Goal: Task Accomplishment & Management: Manage account settings

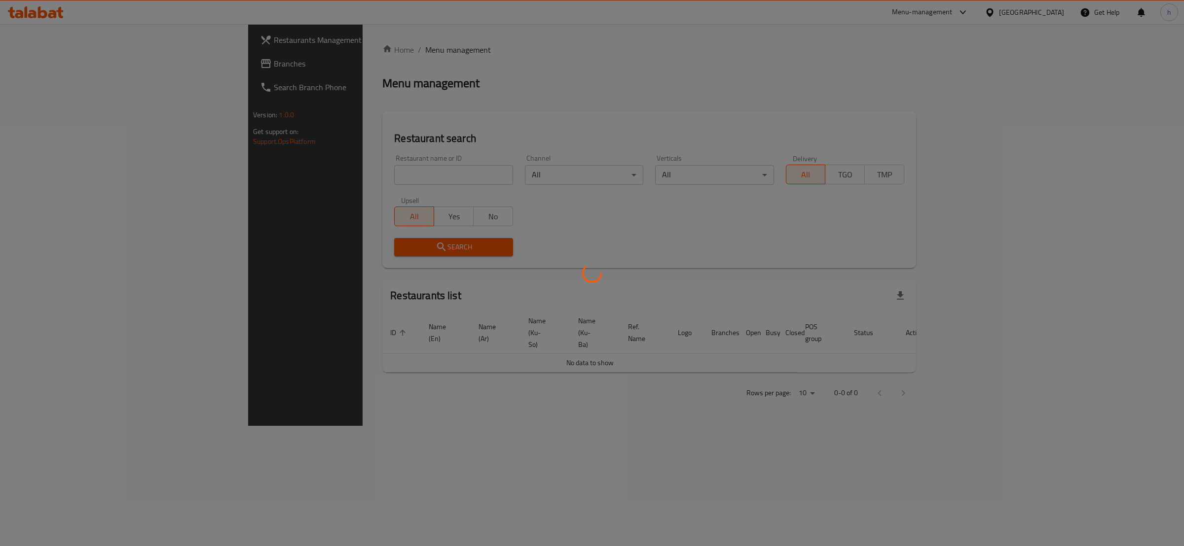
click at [36, 67] on div at bounding box center [592, 273] width 1184 height 546
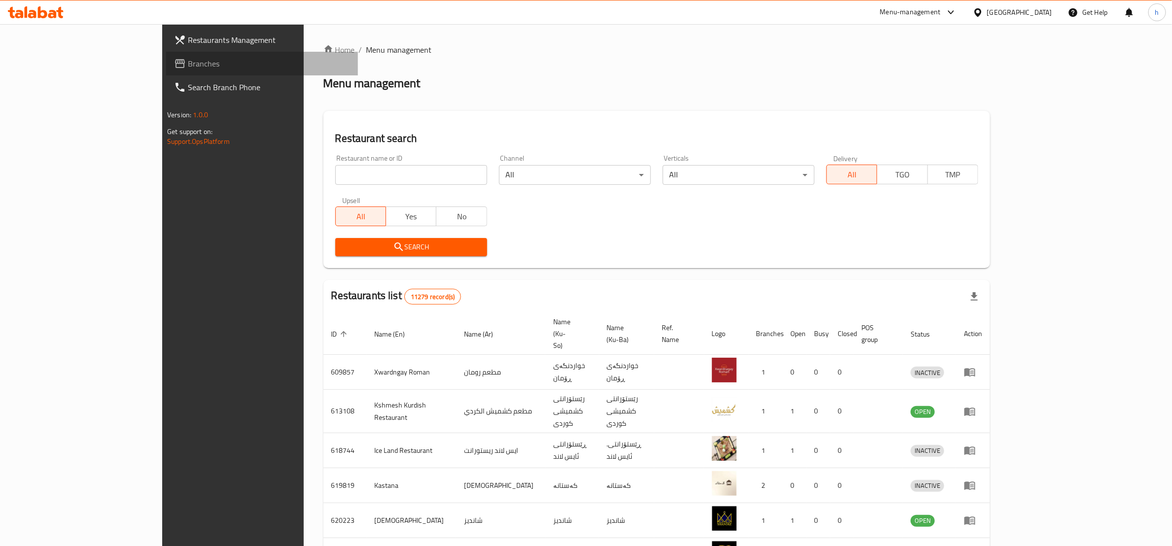
click at [188, 66] on span "Branches" at bounding box center [269, 64] width 162 height 12
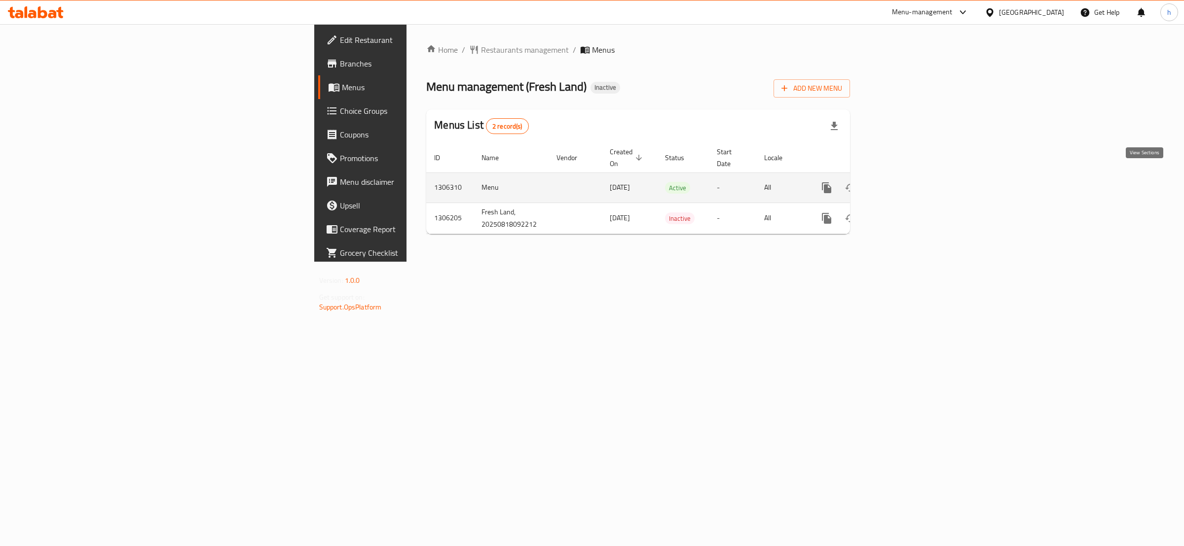
click at [903, 182] on icon "enhanced table" at bounding box center [898, 188] width 12 height 12
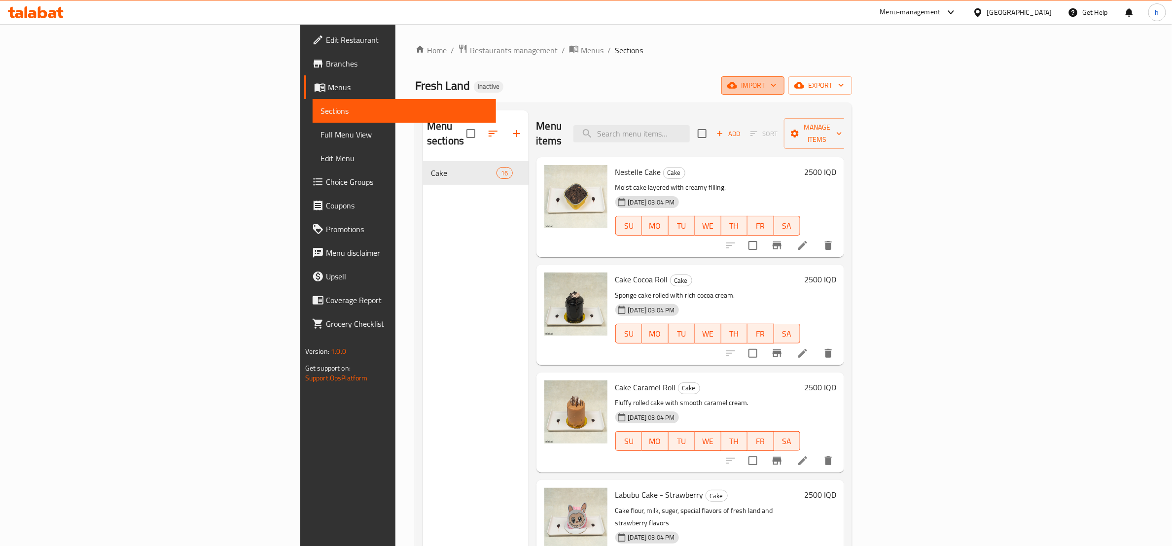
click at [777, 82] on span "import" at bounding box center [752, 85] width 47 height 12
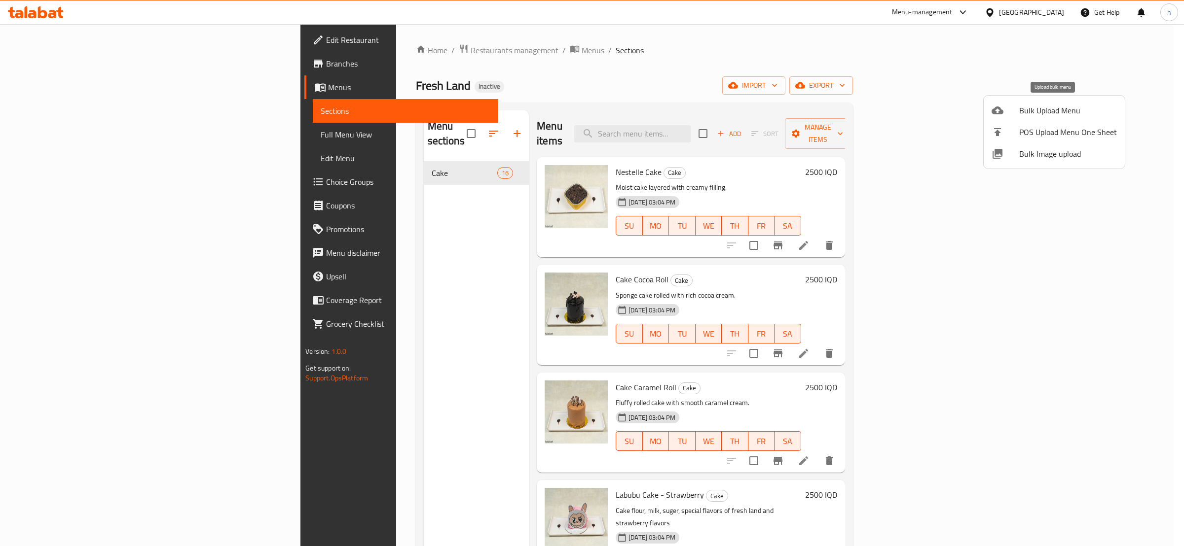
click at [1054, 107] on span "Bulk Upload Menu" at bounding box center [1068, 111] width 98 height 12
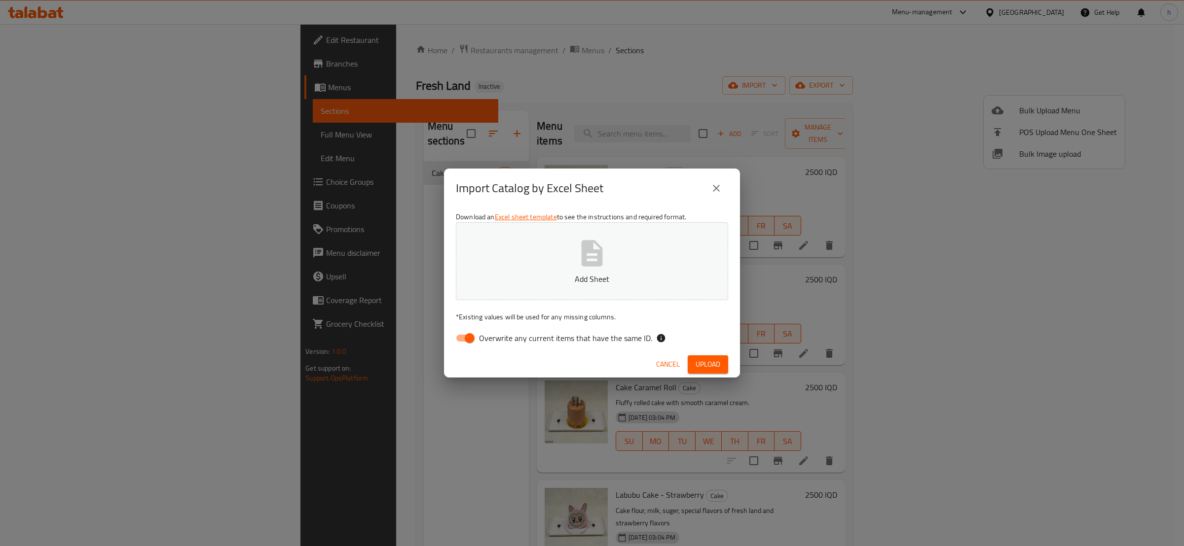
click at [469, 335] on input "Overwrite any current items that have the same ID." at bounding box center [469, 338] width 56 height 19
checkbox input "false"
click at [698, 365] on span "Upload" at bounding box center [707, 365] width 25 height 12
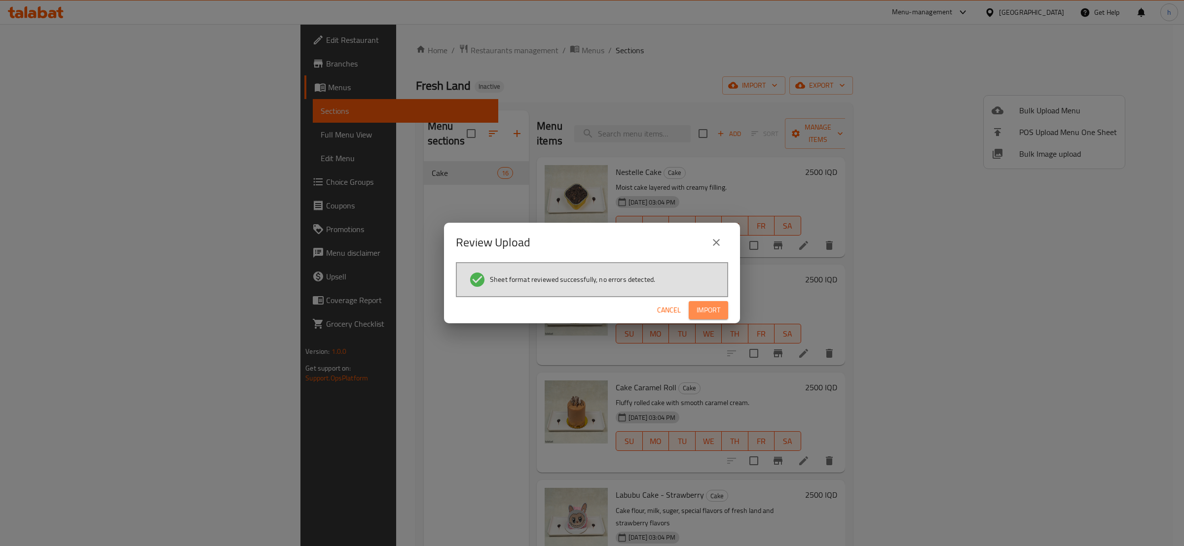
click at [716, 313] on span "Import" at bounding box center [708, 310] width 24 height 12
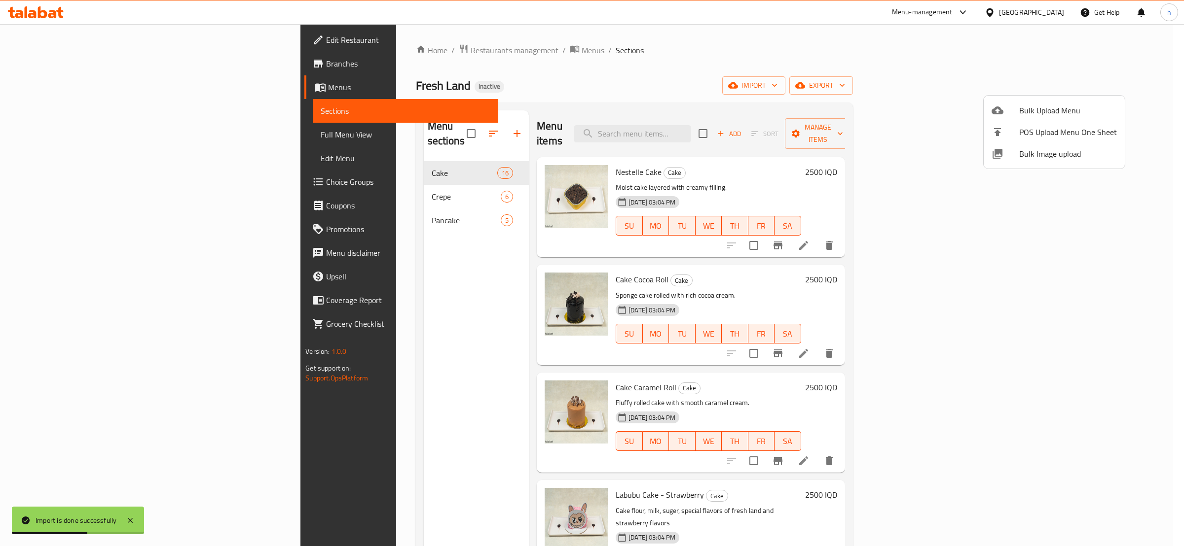
click at [309, 178] on div at bounding box center [592, 273] width 1184 height 546
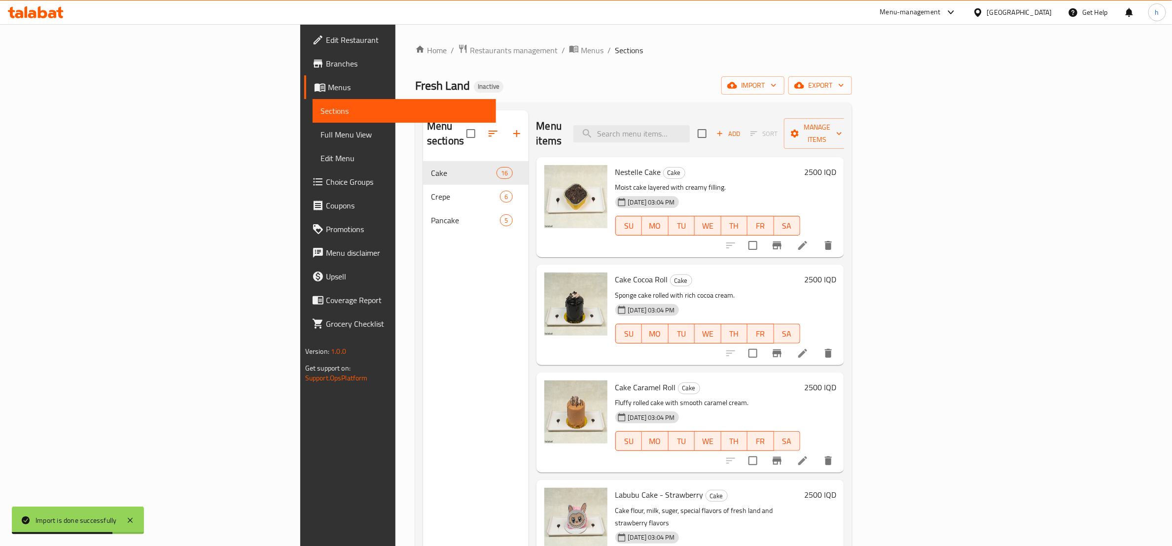
click at [423, 191] on div "Crepe 6" at bounding box center [476, 197] width 106 height 24
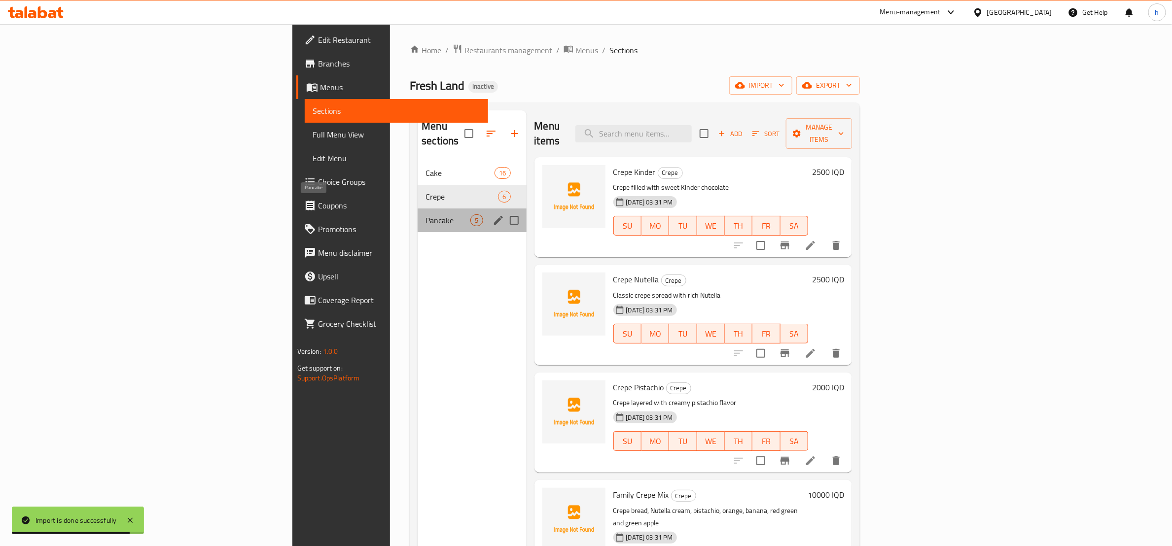
click at [426, 215] on span "Pancake" at bounding box center [448, 221] width 45 height 12
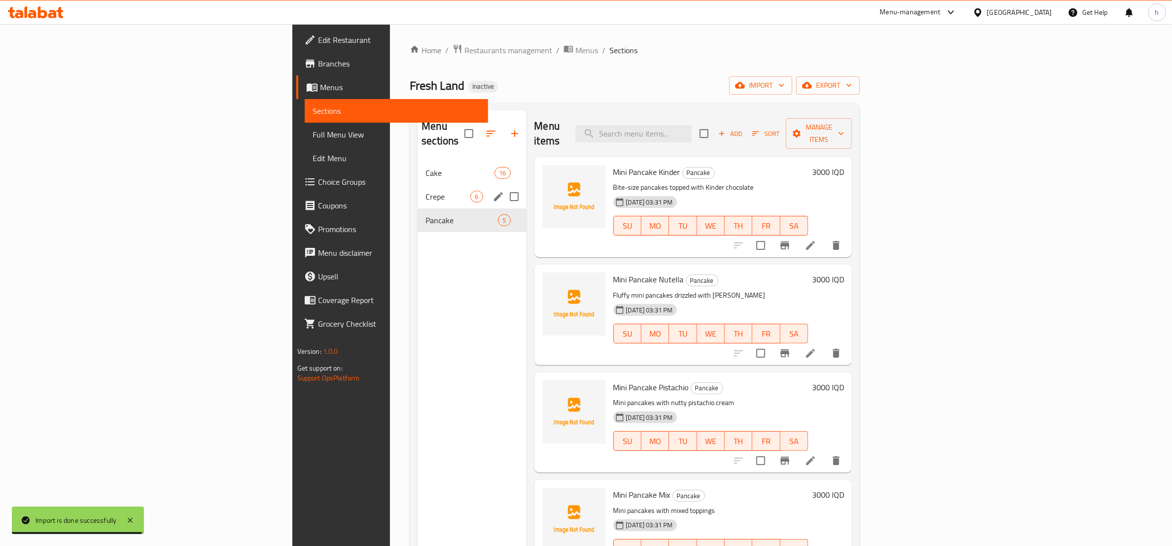
click at [418, 185] on div "Crepe 6" at bounding box center [472, 197] width 108 height 24
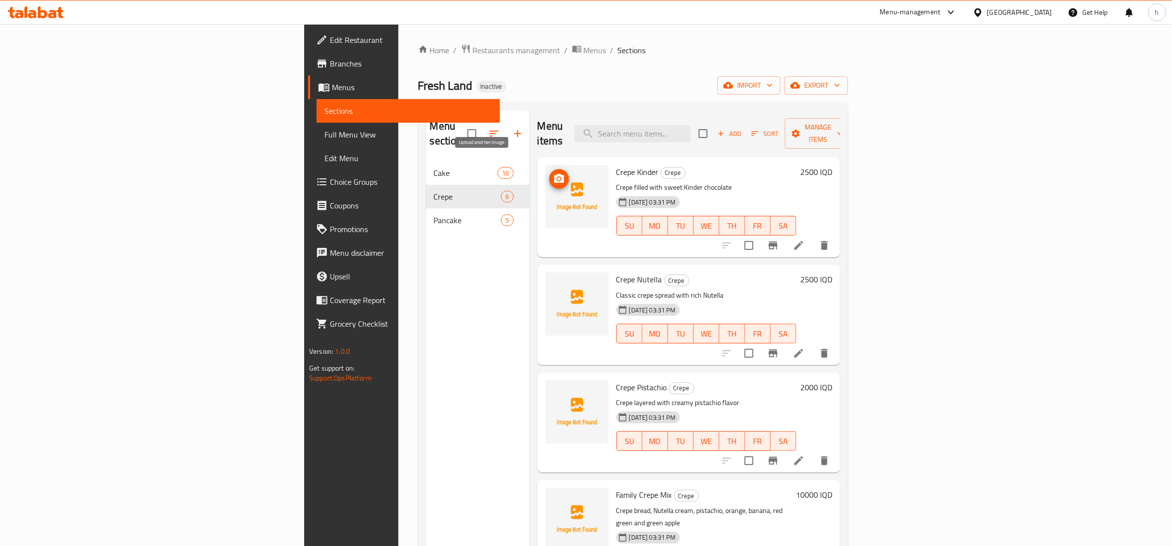
click at [554, 174] on icon "upload picture" at bounding box center [559, 178] width 10 height 9
drag, startPoint x: 581, startPoint y: 156, endPoint x: 539, endPoint y: 160, distance: 43.1
click at [613, 161] on div "Crepe Kinder Crepe Crepe filled with sweet Kinder chocolate 18-08-2025 03:31 PM…" at bounding box center [707, 207] width 188 height 92
copy span "Crepe Kinder"
drag, startPoint x: 584, startPoint y: 262, endPoint x: 542, endPoint y: 262, distance: 42.4
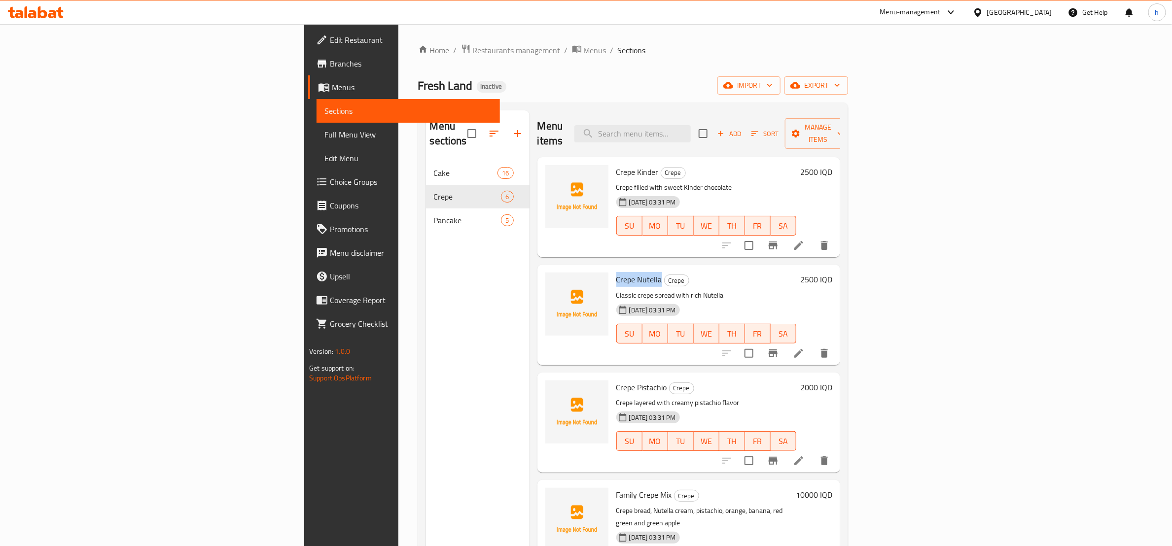
click at [616, 272] on span "Crepe Nutella" at bounding box center [639, 279] width 46 height 15
copy span "Crepe Nutella"
drag, startPoint x: 589, startPoint y: 370, endPoint x: 536, endPoint y: 376, distance: 53.5
click at [613, 377] on div "Crepe Pistachio Crepe Crepe layered with creamy pistachio flavor 18-08-2025 03:…" at bounding box center [707, 423] width 188 height 92
copy span "Crepe Pistachio"
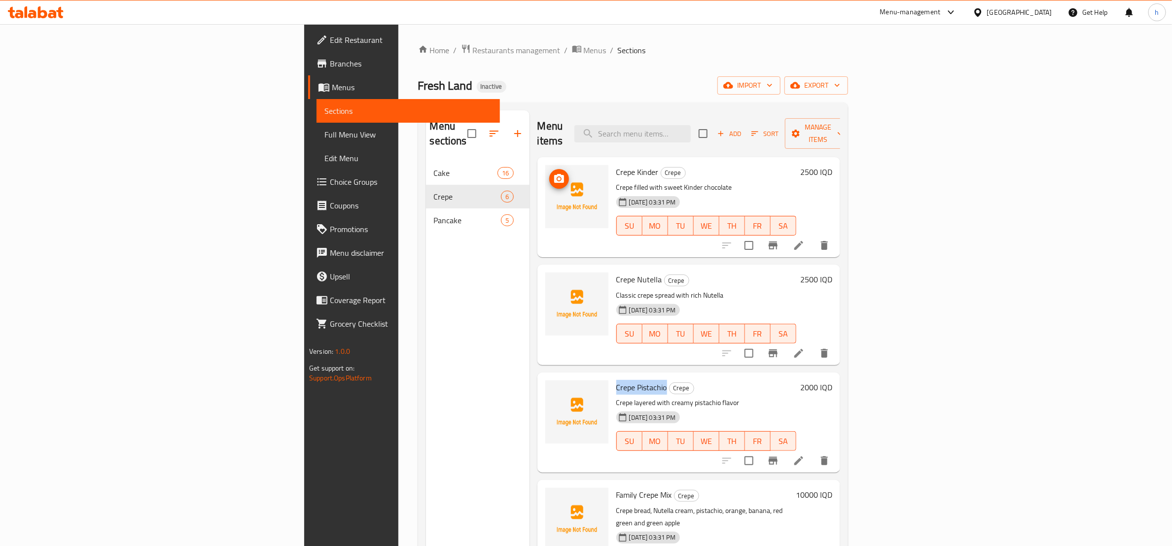
click at [554, 174] on icon "upload picture" at bounding box center [559, 178] width 10 height 9
click at [545, 280] on img at bounding box center [576, 304] width 63 height 63
click at [554, 282] on icon "upload picture" at bounding box center [559, 286] width 10 height 9
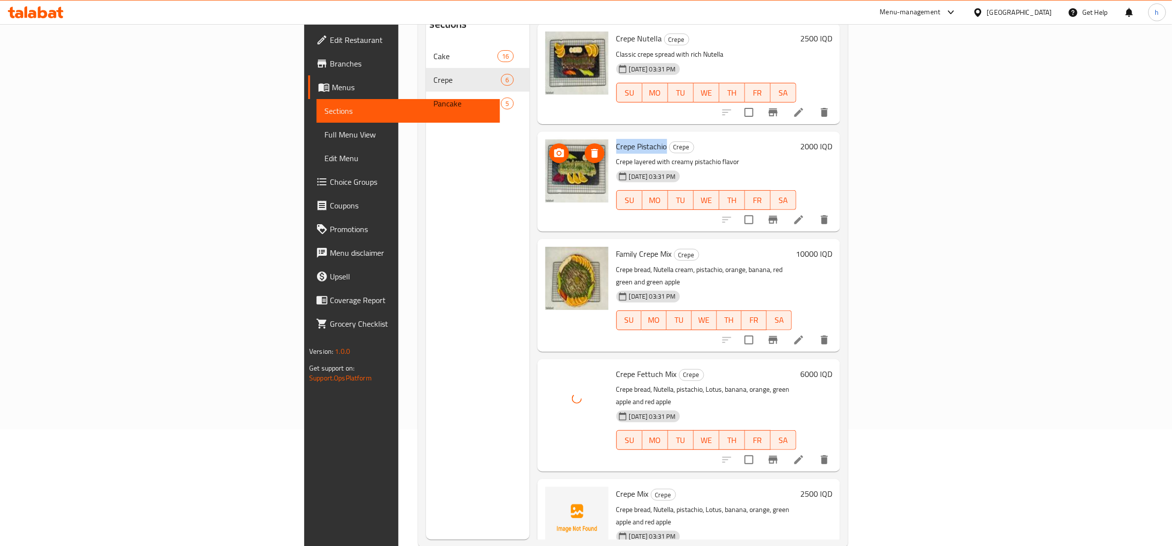
scroll to position [138, 0]
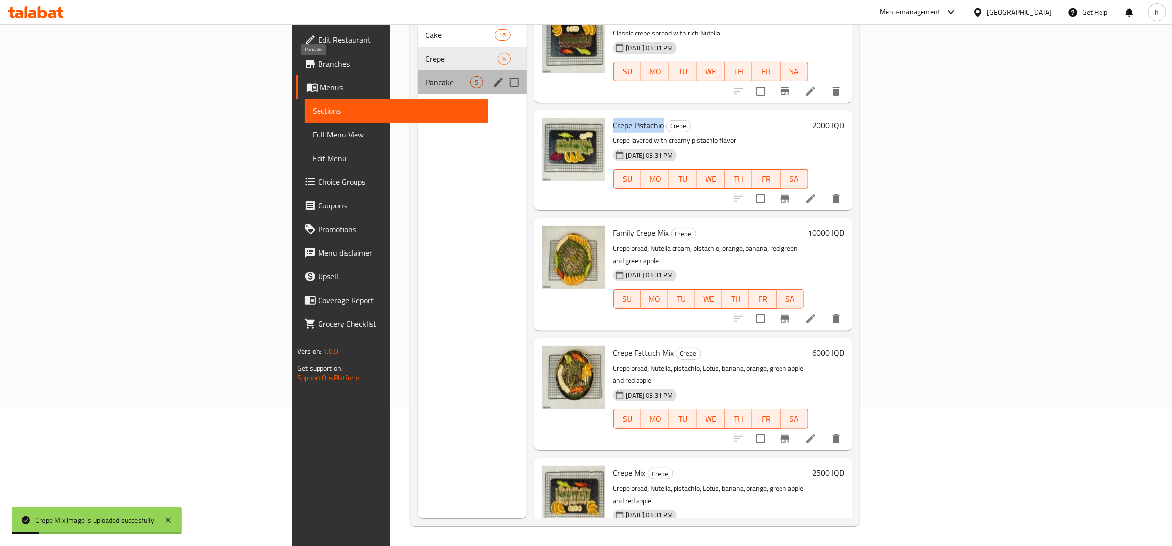
click at [426, 76] on span "Pancake" at bounding box center [448, 82] width 45 height 12
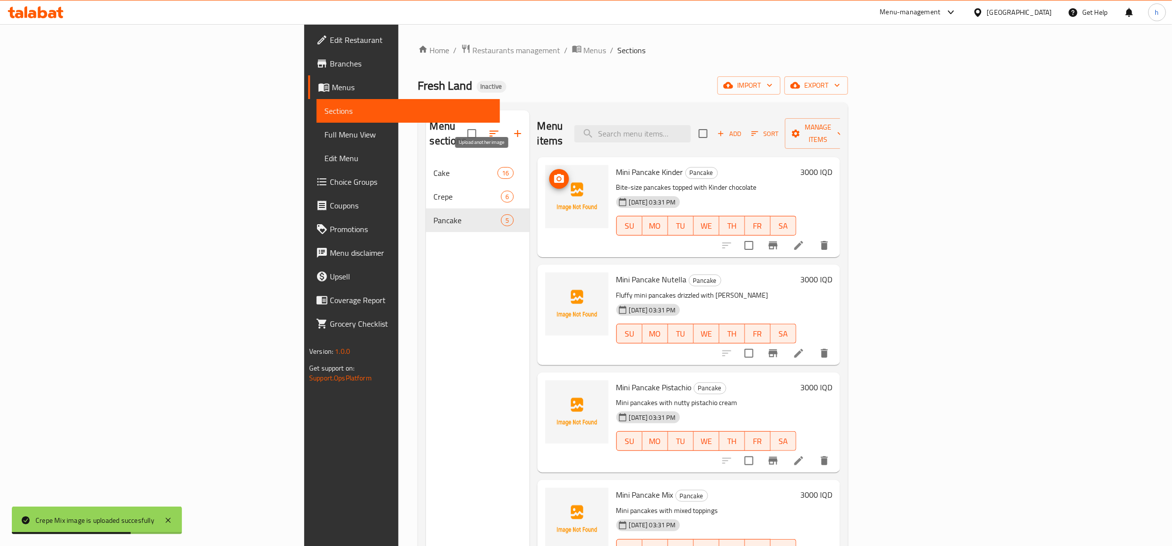
click at [554, 174] on icon "upload picture" at bounding box center [559, 178] width 10 height 9
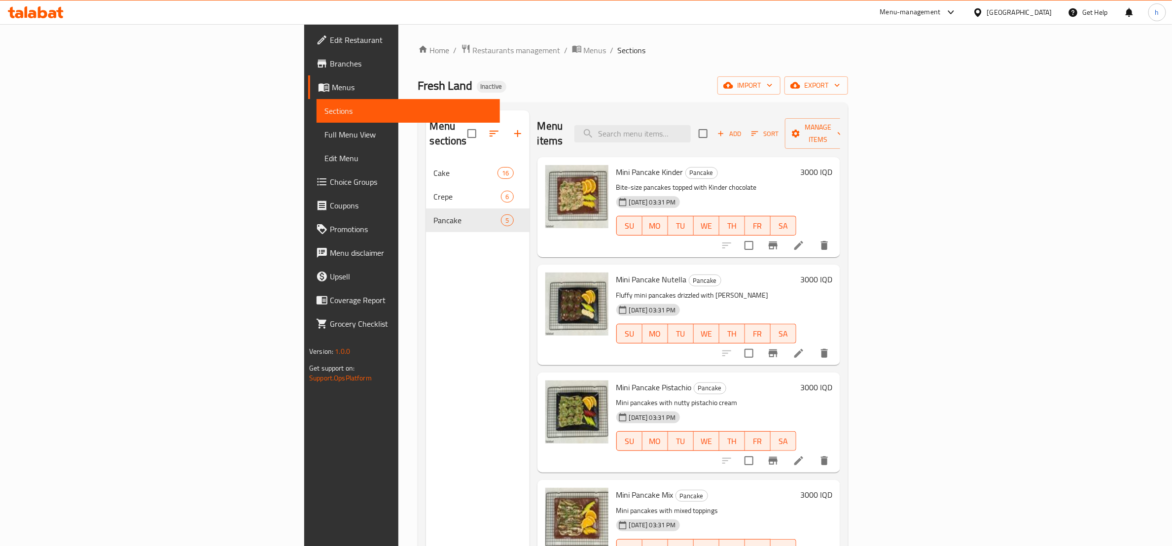
click at [308, 30] on link "Edit Restaurant" at bounding box center [404, 40] width 192 height 24
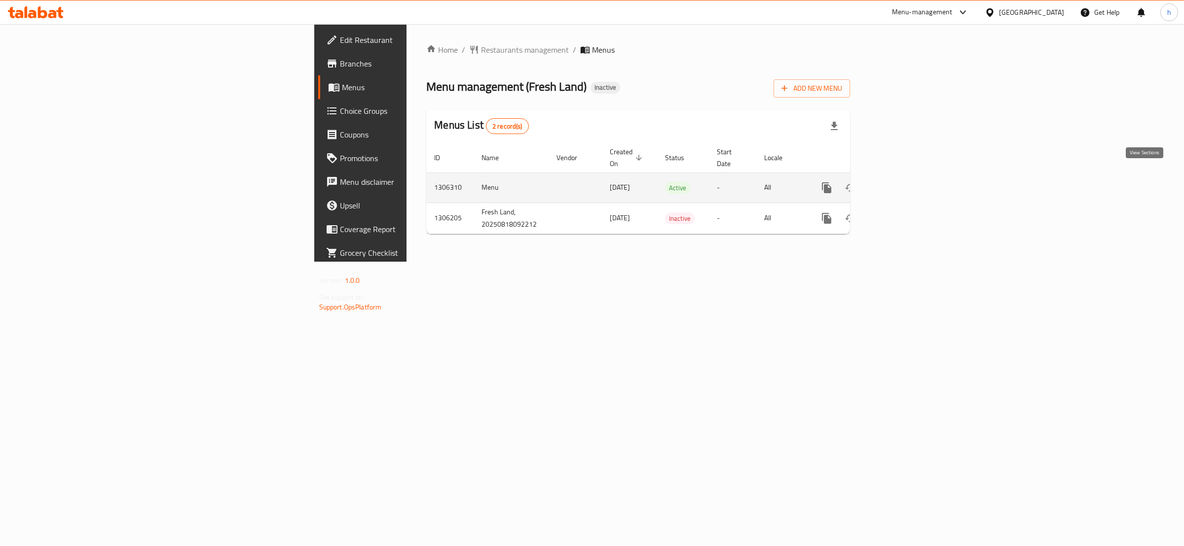
click at [903, 182] on icon "enhanced table" at bounding box center [898, 188] width 12 height 12
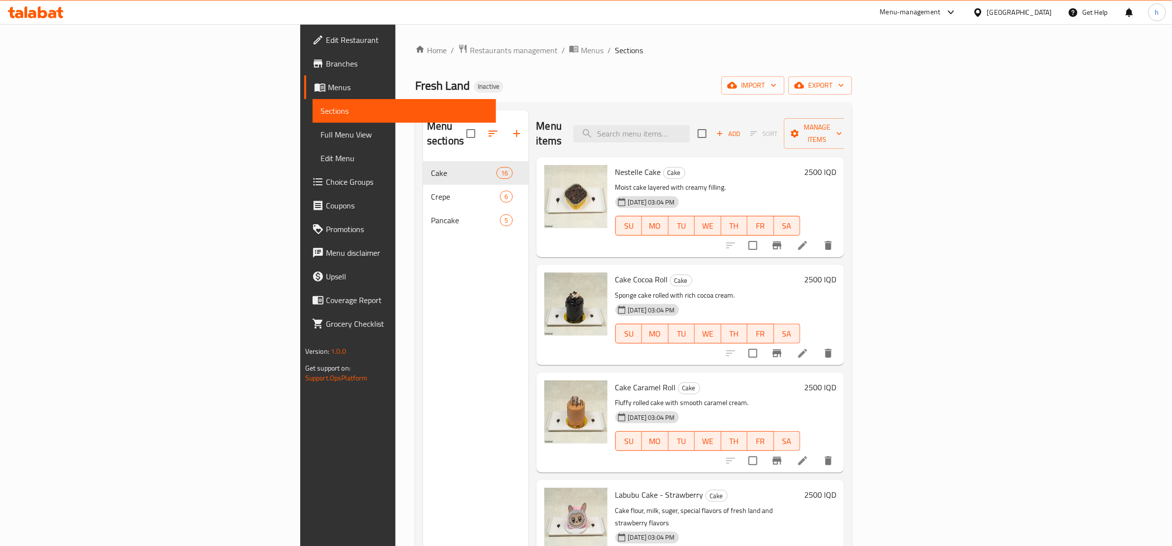
click at [321, 129] on span "Full Menu View" at bounding box center [405, 135] width 168 height 12
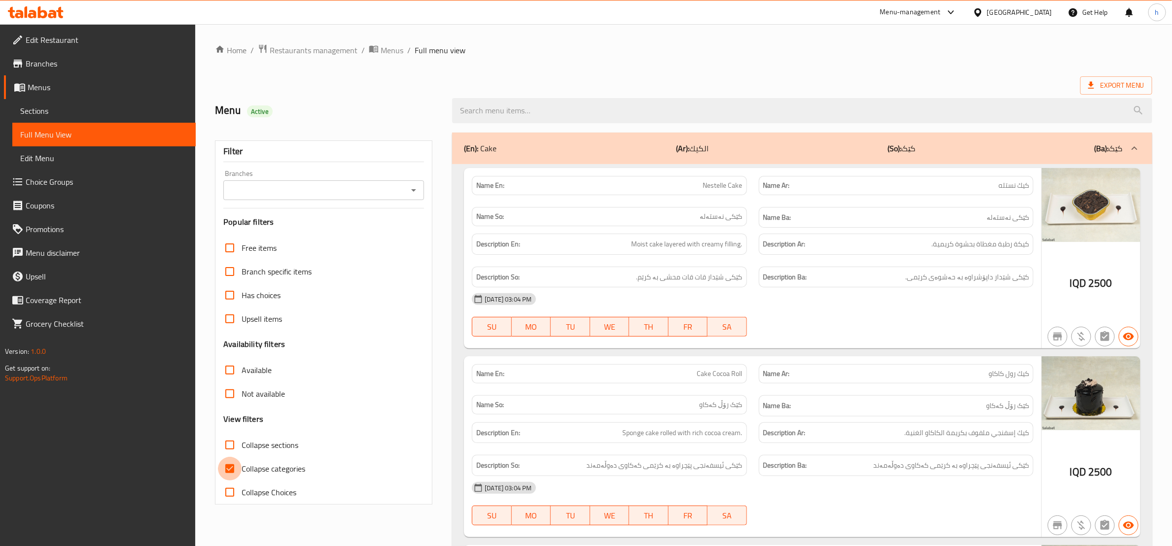
click at [231, 463] on input "Collapse categories" at bounding box center [230, 469] width 24 height 24
checkbox input "false"
click at [230, 441] on input "Collapse sections" at bounding box center [230, 445] width 24 height 24
checkbox input "true"
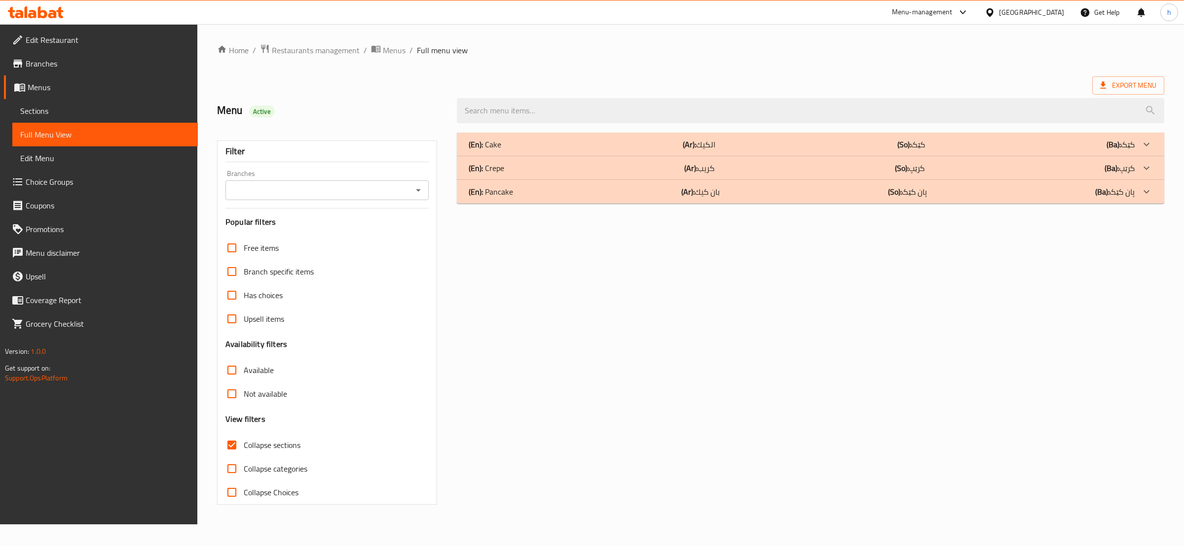
click at [480, 152] on b "(En):" at bounding box center [476, 144] width 14 height 15
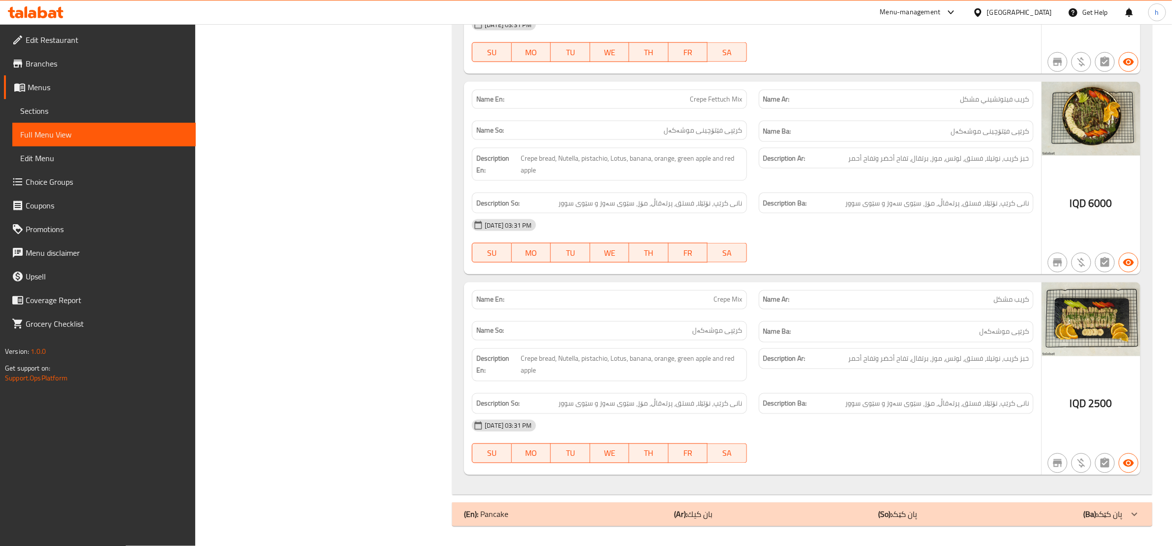
scroll to position [896, 0]
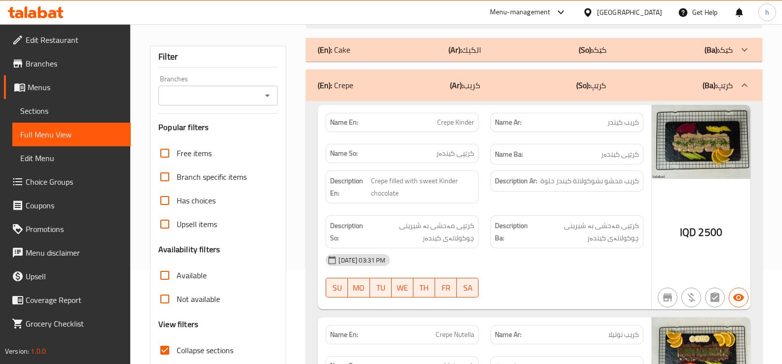
scroll to position [0, 0]
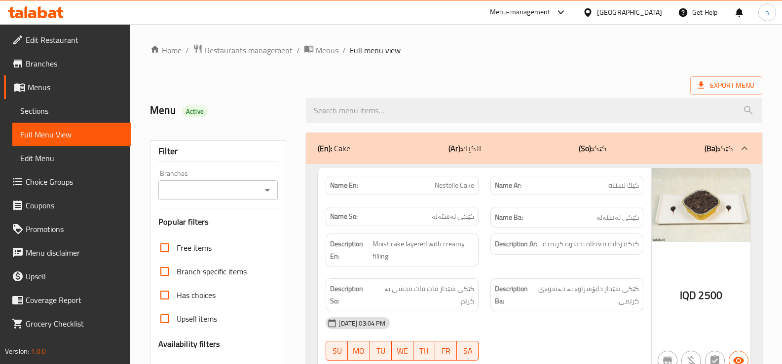
click at [29, 105] on span "Sections" at bounding box center [71, 111] width 103 height 12
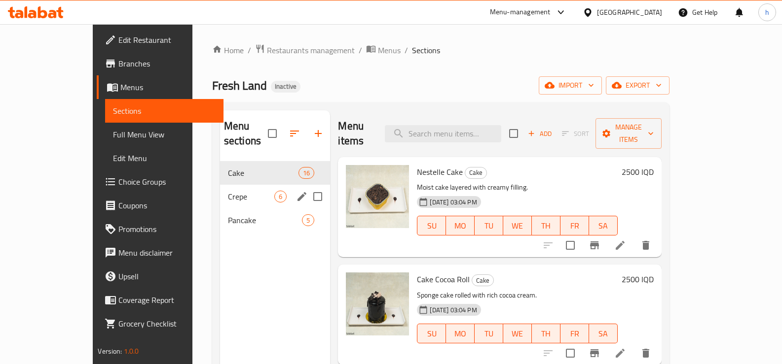
click at [233, 190] on div "Crepe 6" at bounding box center [275, 197] width 110 height 24
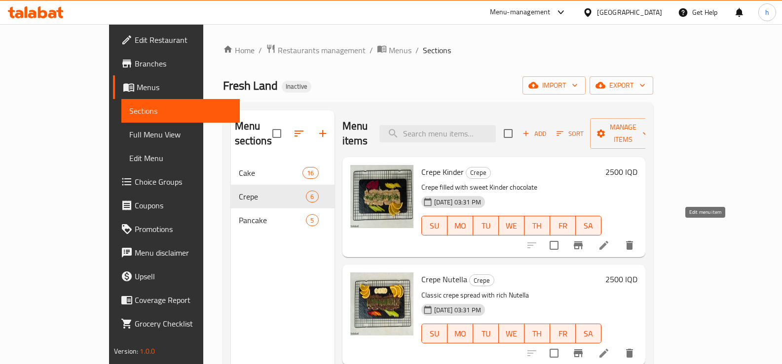
click at [610, 240] on icon at bounding box center [604, 246] width 12 height 12
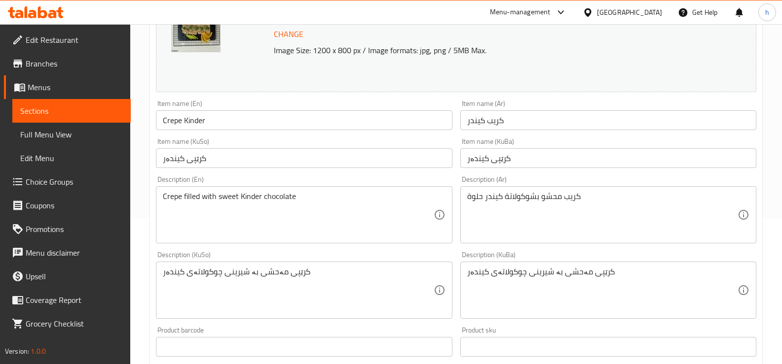
scroll to position [164, 0]
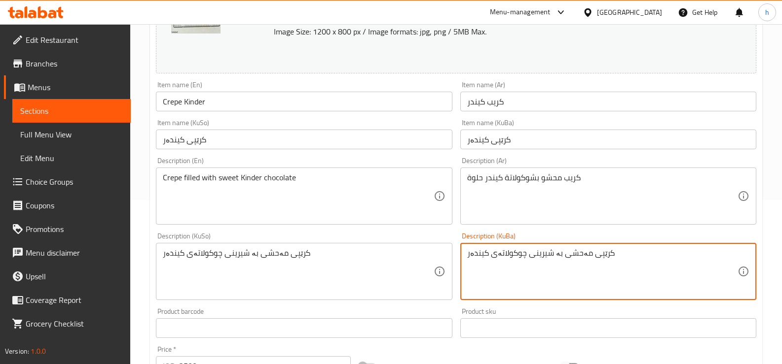
click at [538, 253] on textarea "کرێپی مەحشی بە شیرینی چوکولاتەی کیندەر" at bounding box center [602, 272] width 270 height 47
click at [464, 254] on div "کرێپی مەحشی بە چوکولاتەی کیندەر Description (KuBa)" at bounding box center [608, 271] width 296 height 57
click at [465, 254] on div "کرێپی مەحشی بە چوکولاتەی کیندەر Description (KuBa)" at bounding box center [608, 271] width 296 height 57
click at [469, 255] on textarea "کرێپی مەحشی بە چوکولاتەی کیندەر" at bounding box center [602, 272] width 270 height 47
click at [468, 255] on textarea "کرێپی مەحشی بە چوکولاتەی کیندەر" at bounding box center [602, 272] width 270 height 47
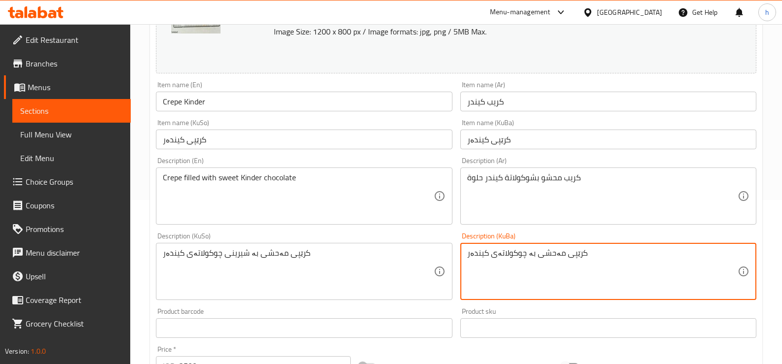
paste textarea "شیرینی"
click at [623, 254] on textarea "کرێپی مەحشی بە چوکولاتەی کیندەر" at bounding box center [602, 272] width 270 height 47
paste textarea "شیرینی"
click at [623, 253] on textarea "کرێپی مەحشی بە چوکولاتەی کیندەرشیرینی" at bounding box center [602, 272] width 270 height 47
click at [597, 251] on textarea "کرێپی مەحشی بە چوکولاتەی کیندەر شیرینی" at bounding box center [602, 272] width 270 height 47
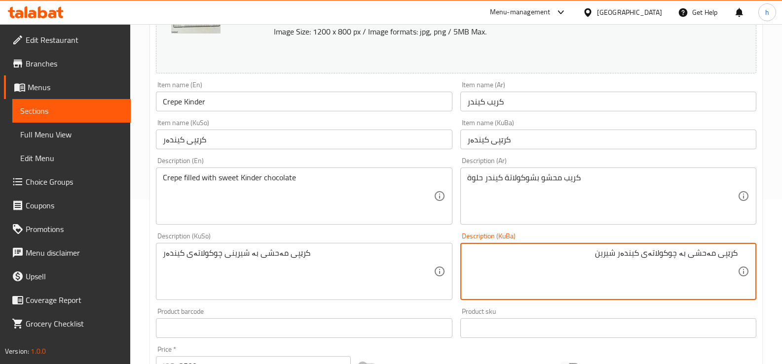
drag, startPoint x: 681, startPoint y: 254, endPoint x: 769, endPoint y: 308, distance: 103.1
click at [682, 255] on textarea "کرێپی مەحشی بە چوکولاتەی کیندەر شیرین" at bounding box center [602, 272] width 270 height 47
click at [681, 270] on textarea "کرێپی مەحشی بە چوکولاتەی کیندەر شیرین" at bounding box center [602, 272] width 270 height 47
click at [658, 262] on textarea "کرێپی مەحشی بە چوکولاتەی کیندەر شیرین" at bounding box center [602, 272] width 270 height 47
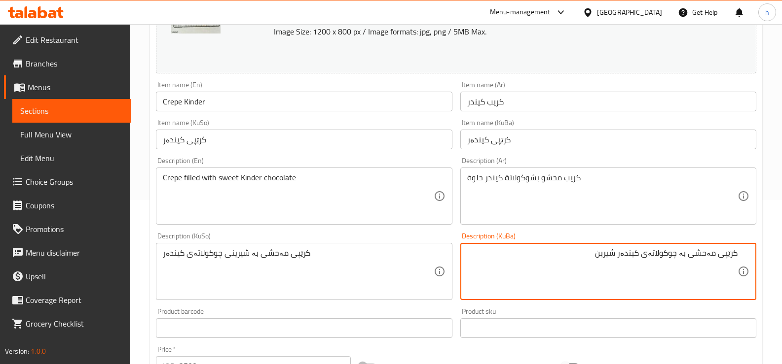
click at [658, 262] on textarea "کرێپی مەحشی بە چوکولاتەی کیندەر شیرین" at bounding box center [602, 272] width 270 height 47
type textarea "کرێپی مەحشی بە چوکولاتەی کیندەر شیرین"
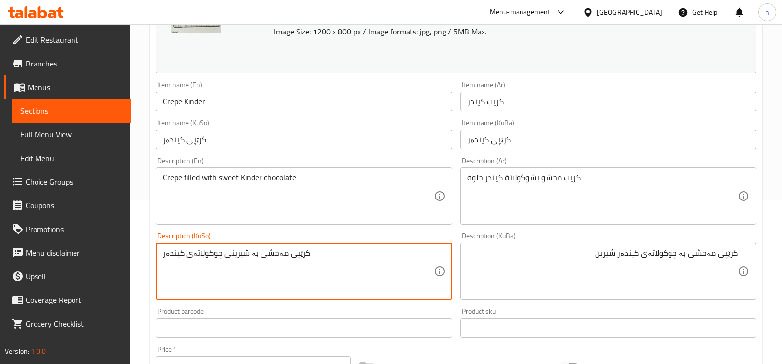
click at [228, 271] on textarea "کرێپی مەحشی بە شیرینی چوکولاتەی کیندەر" at bounding box center [298, 272] width 270 height 47
paste textarea "چوکولاتەی کیندەر شیرین"
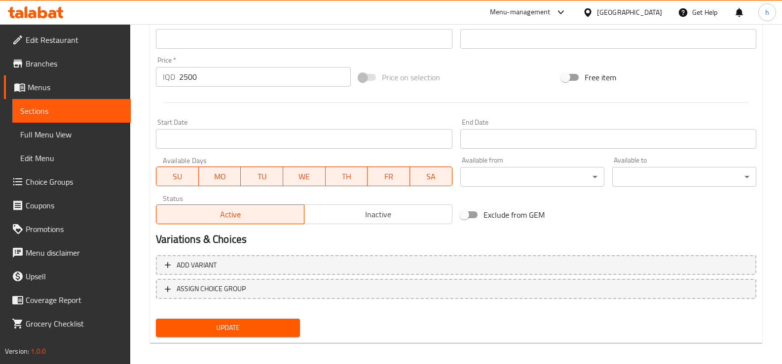
scroll to position [460, 0]
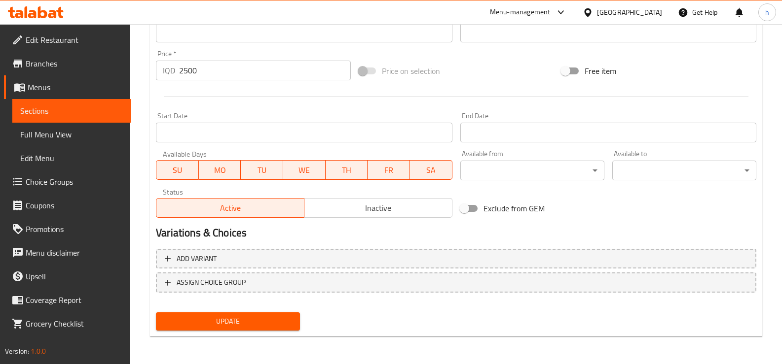
type textarea "کرێپی مەحشی بە چوکولاتەی کیندەر شیرین"
click at [250, 323] on span "Update" at bounding box center [228, 322] width 128 height 12
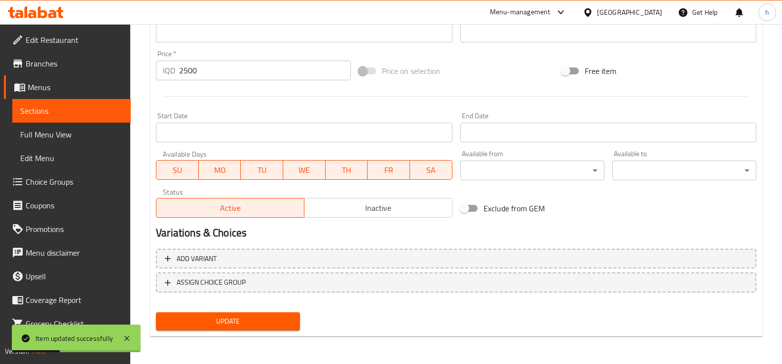
click at [37, 108] on span "Sections" at bounding box center [71, 111] width 103 height 12
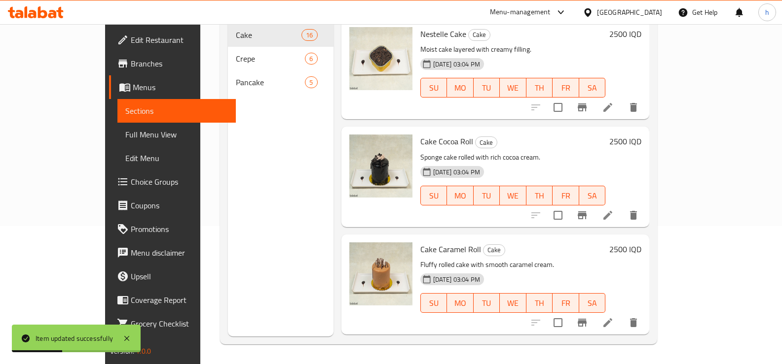
scroll to position [138, 0]
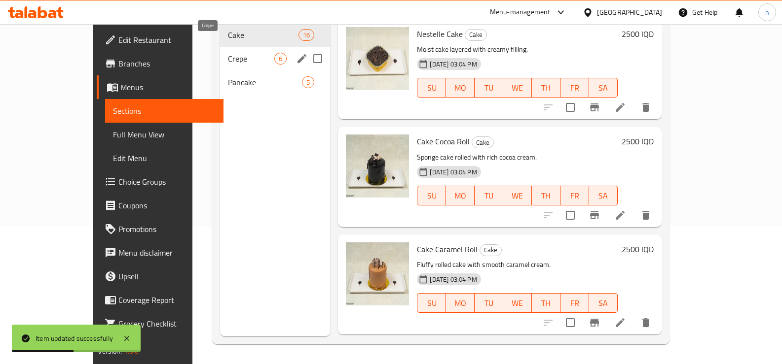
click at [228, 53] on span "Crepe" at bounding box center [251, 59] width 47 height 12
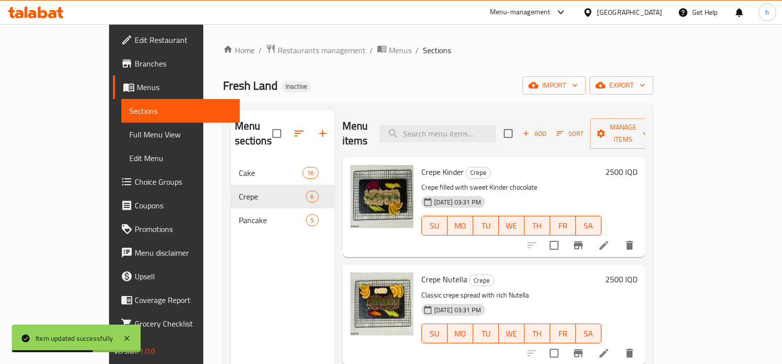
scroll to position [82, 0]
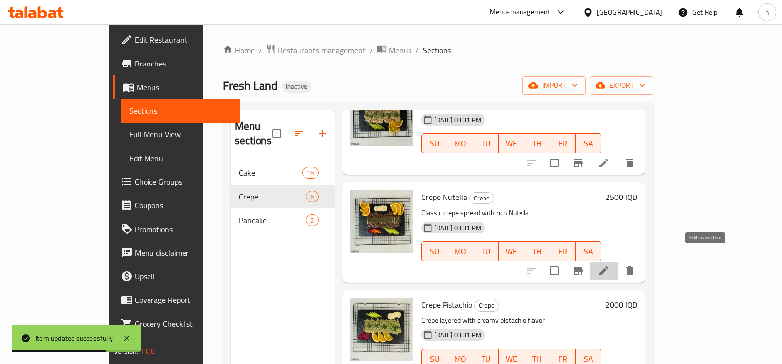
click at [608, 267] on icon at bounding box center [603, 271] width 9 height 9
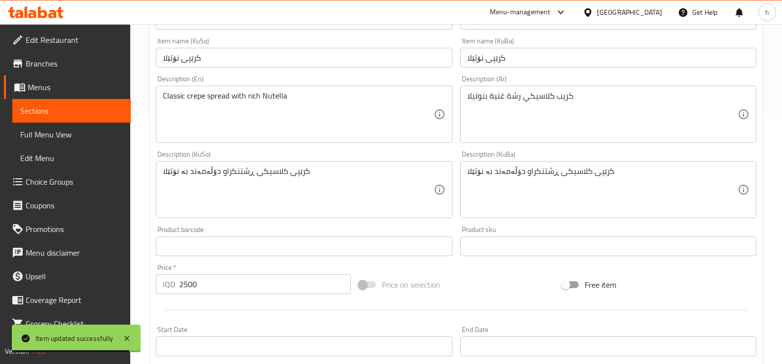
scroll to position [247, 0]
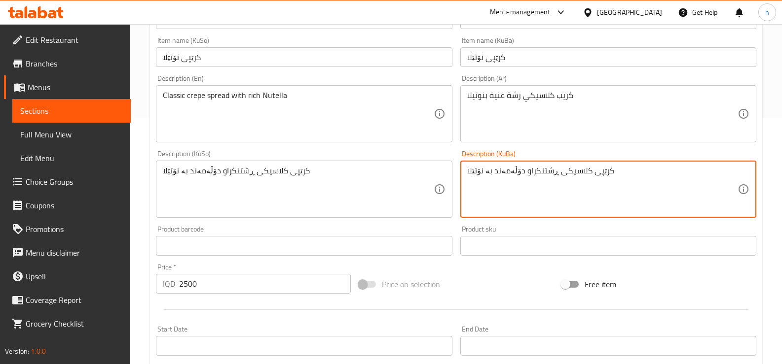
drag, startPoint x: 517, startPoint y: 171, endPoint x: 537, endPoint y: 204, distance: 38.2
click at [520, 173] on textarea "کرێپی کلاسیکی ڕشتنکراو دۆڵەمەند بە نۆتێلا" at bounding box center [602, 189] width 270 height 47
click at [519, 170] on textarea "کرێپی کلاسیکی ڕشتنکراو دۆڵەمەند بە نۆتێلا" at bounding box center [602, 189] width 270 height 47
type textarea "کرێپی کلاسیکی ڕشتنکراوی دۆڵەمەند بە نۆتێلا"
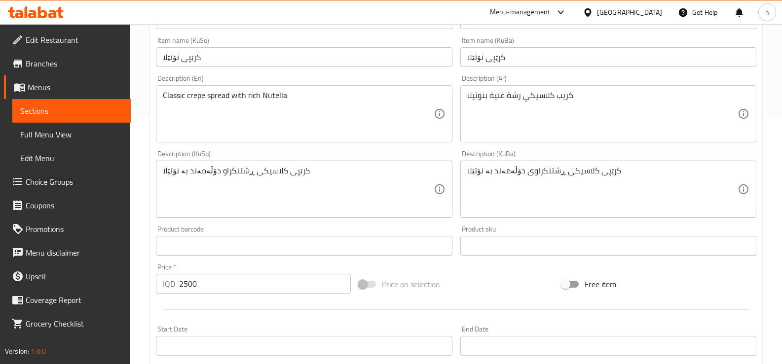
click at [535, 164] on div "کرێپی کلاسیکی ڕشتنکراوی دۆڵەمەند بە نۆتێلا Description (KuBa)" at bounding box center [608, 189] width 296 height 57
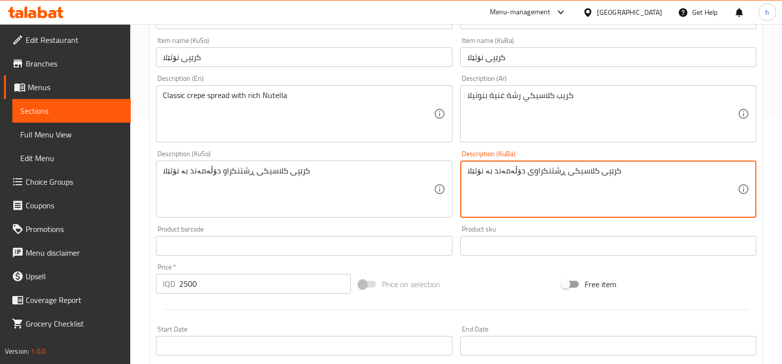
click at [536, 171] on textarea "کرێپی کلاسیکی ڕشتنکراوی دۆڵەمەند بە نۆتێلا" at bounding box center [602, 189] width 270 height 47
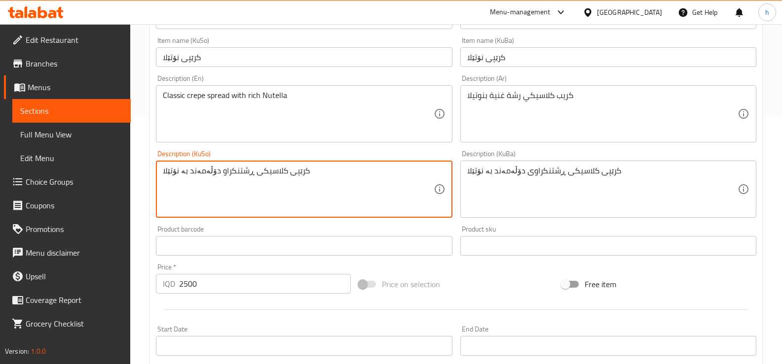
click at [337, 182] on textarea "کرێپی کلاسیکی ڕشتنکراو دۆڵەمەند بە نۆتێلا" at bounding box center [298, 189] width 270 height 47
paste textarea "ی"
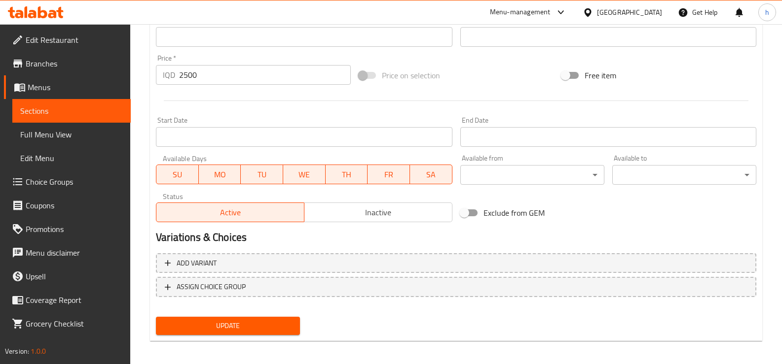
scroll to position [460, 0]
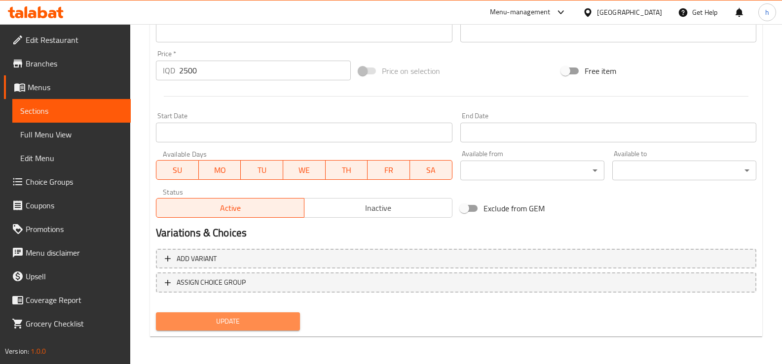
click at [262, 319] on span "Update" at bounding box center [228, 322] width 128 height 12
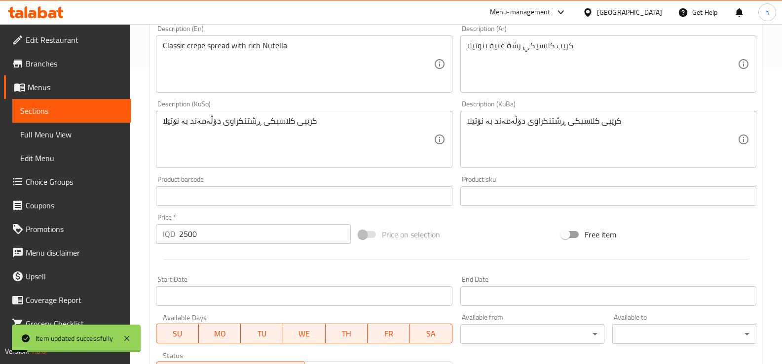
scroll to position [296, 0]
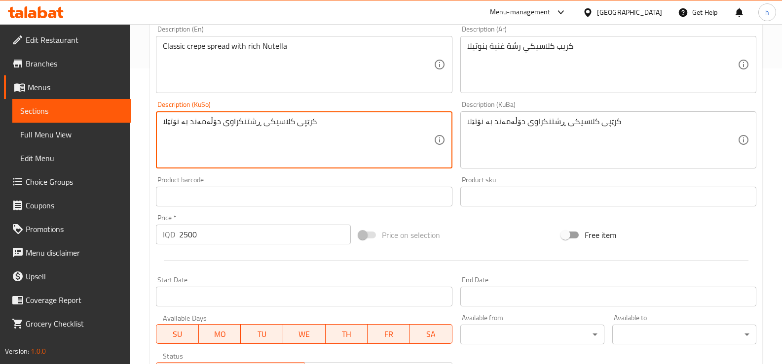
click at [234, 122] on textarea "کرێپی کلاسیکی ڕشتنکراوی دۆڵەمەند بە نۆتێلا" at bounding box center [298, 140] width 270 height 47
click at [236, 122] on textarea "کرێپی کلاسیکی ڕشتنکراوی دۆڵەمەند بە نۆتێلا" at bounding box center [298, 140] width 270 height 47
drag, startPoint x: 230, startPoint y: 121, endPoint x: 298, endPoint y: 202, distance: 105.8
click at [230, 122] on textarea "کرێپی کلاسیکی ڕشتنێکراوی دۆڵەمەند بە نۆتێلا" at bounding box center [298, 140] width 270 height 47
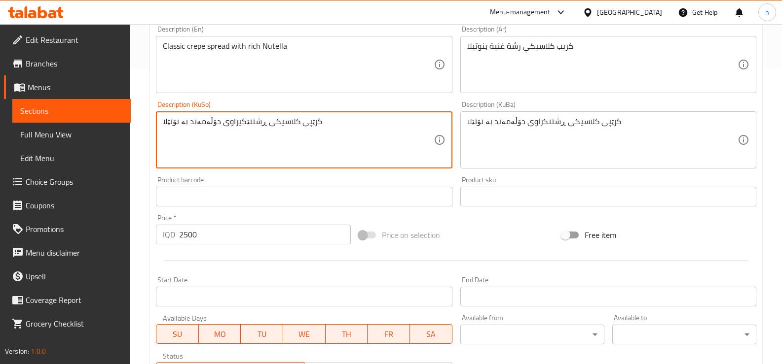
click at [218, 124] on textarea "کرێپی کلاسیکی ڕشتنێکیراوی دۆڵەمەند بە نۆتێلا" at bounding box center [298, 140] width 270 height 47
click at [215, 123] on textarea "کرێپی کلاسیکی ڕشتنێکیراوی دۆڵەمەند بە نۆتێلا" at bounding box center [298, 140] width 270 height 47
click at [228, 124] on textarea "کرێپی کلاسیکی ڕشتنێکی دۆڵەمەند بە نۆتێلا" at bounding box center [298, 140] width 270 height 47
click at [227, 124] on textarea "کرێپی کلاسیکی ڕشتنێکی دۆڵەمەند بە نۆتێلا" at bounding box center [298, 140] width 270 height 47
type textarea "کرێپی کلاسیکی ڕشتنێکی دۆڵەمەند بە نۆتێلا"
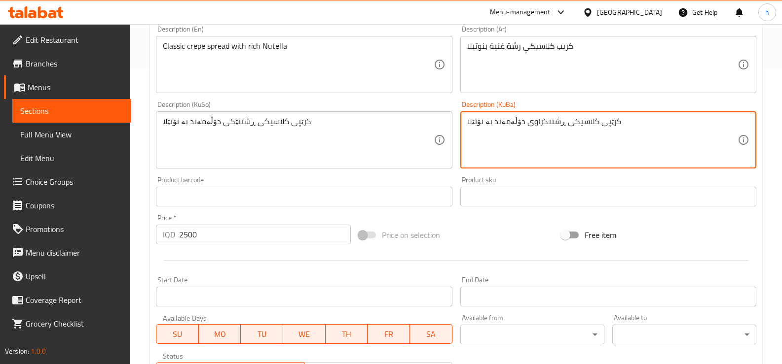
click at [545, 125] on textarea "کرێپی کلاسیکی ڕشتنکراوی دۆڵەمەند بە نۆتێلا" at bounding box center [602, 140] width 270 height 47
paste textarea "ێک"
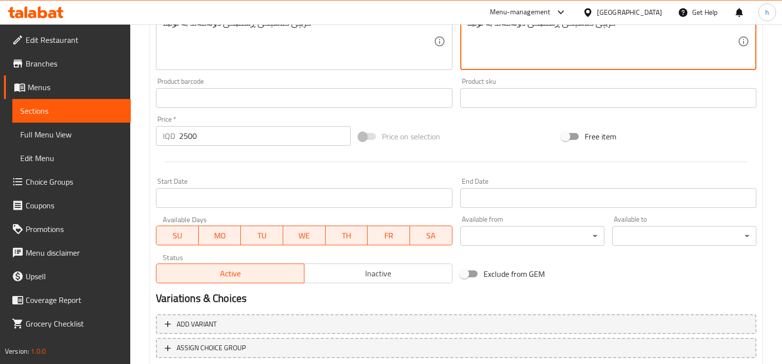
scroll to position [460, 0]
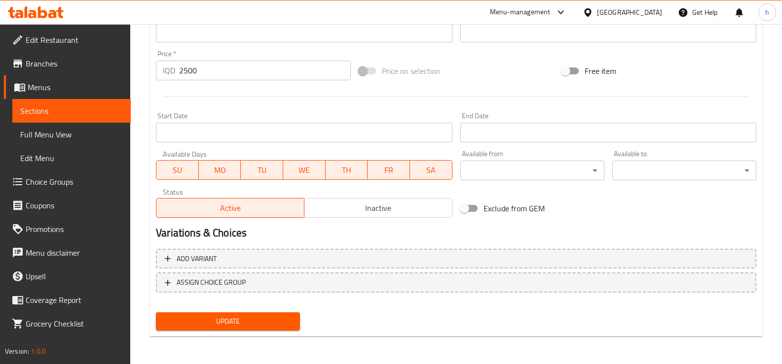
type textarea "کرێپی کلاسیکی ڕشتنێکی دۆڵەمەند بە نۆتێلا"
click at [258, 323] on span "Update" at bounding box center [228, 322] width 128 height 12
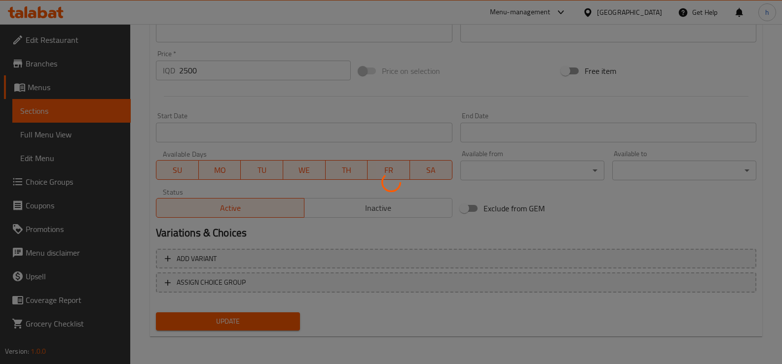
click at [56, 114] on div at bounding box center [391, 182] width 782 height 364
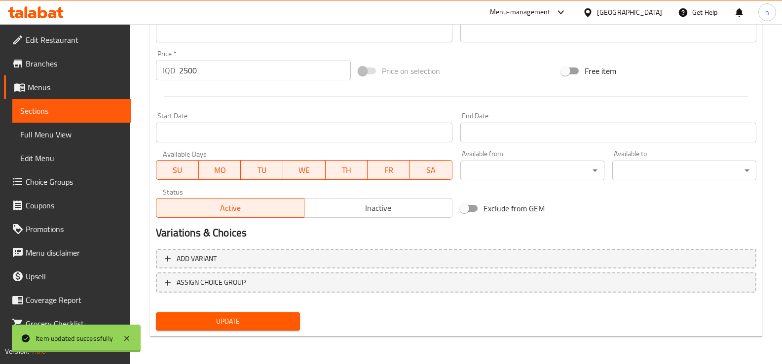
click at [56, 114] on span "Sections" at bounding box center [71, 111] width 103 height 12
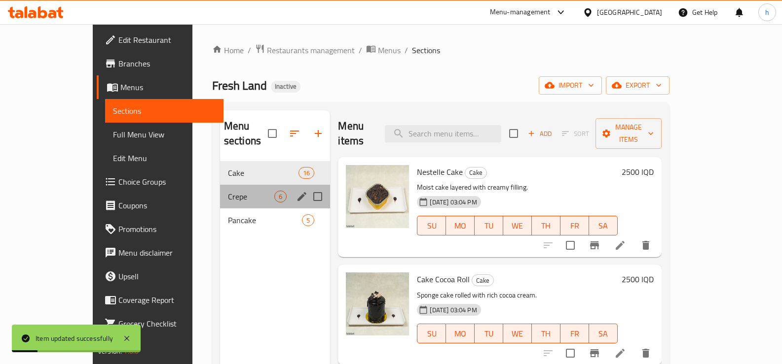
click at [220, 189] on div "Crepe 6" at bounding box center [275, 197] width 110 height 24
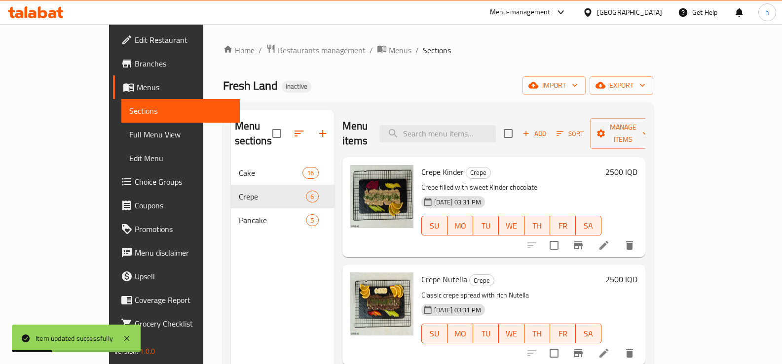
click at [608, 241] on icon at bounding box center [603, 245] width 9 height 9
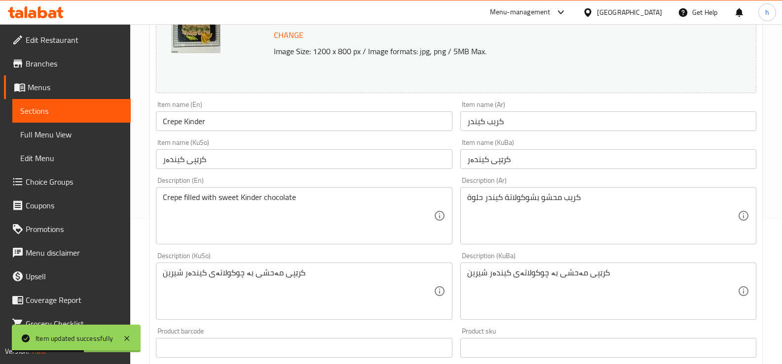
scroll to position [247, 0]
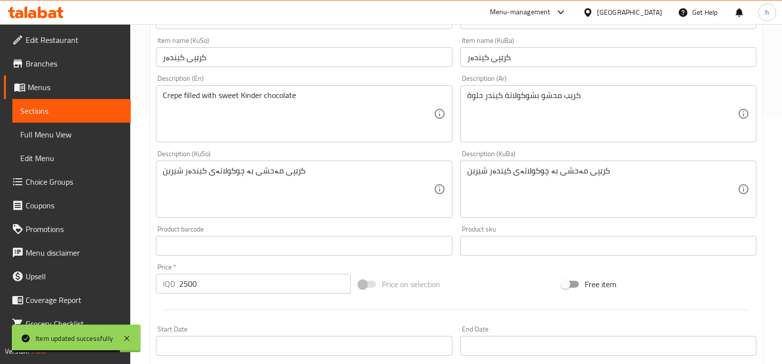
click at [80, 108] on span "Sections" at bounding box center [71, 111] width 103 height 12
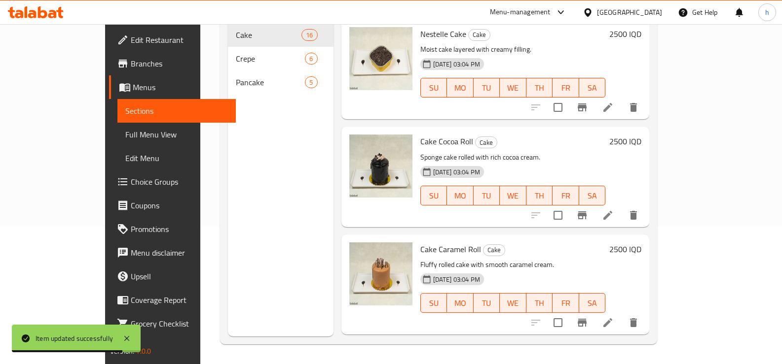
scroll to position [138, 0]
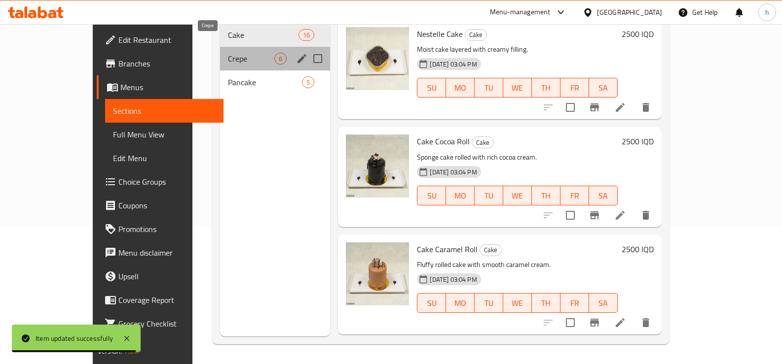
click at [228, 53] on span "Crepe" at bounding box center [251, 59] width 47 height 12
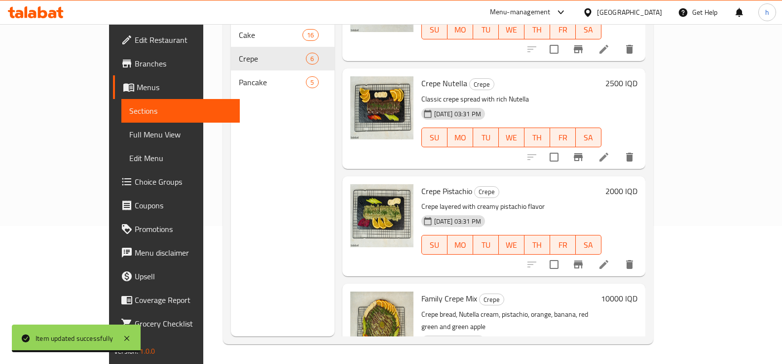
scroll to position [82, 0]
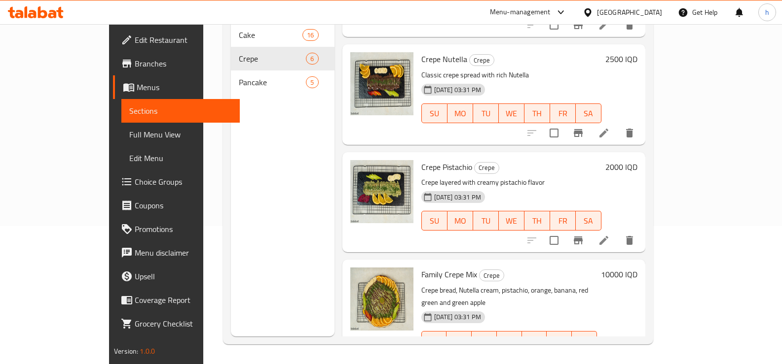
click at [610, 235] on icon at bounding box center [604, 241] width 12 height 12
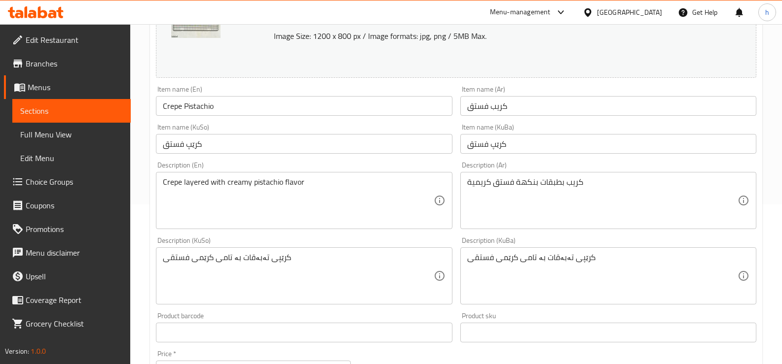
scroll to position [164, 0]
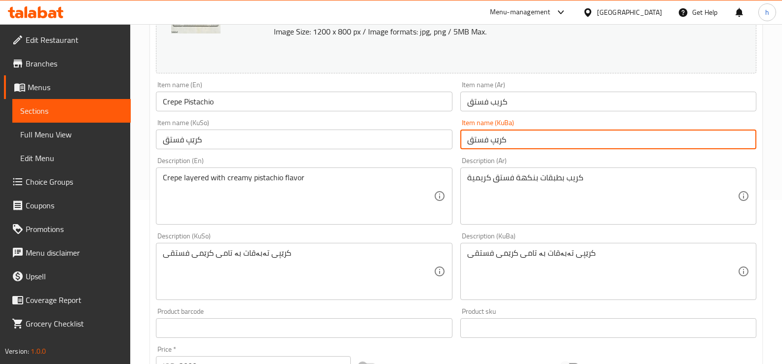
click at [490, 142] on input "کرێپ فستق" at bounding box center [608, 140] width 296 height 20
type input "کرێپی فستق"
click at [187, 142] on input "کرێپ فستق" at bounding box center [304, 140] width 296 height 20
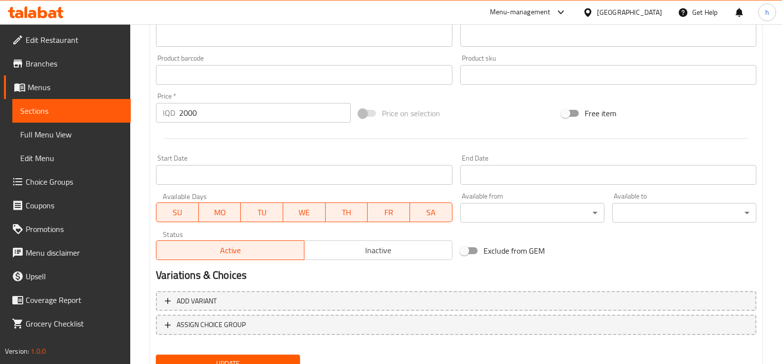
scroll to position [460, 0]
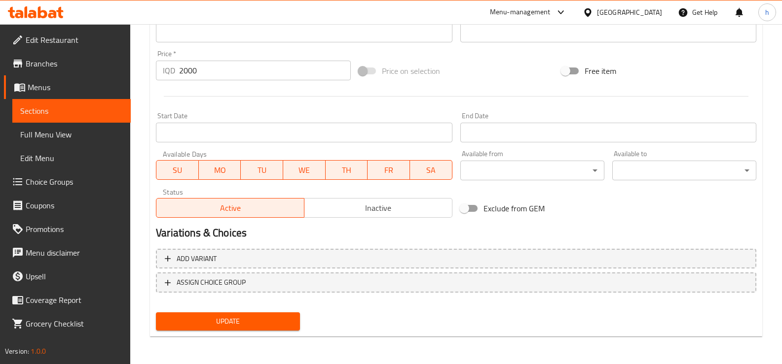
type input "کرێپی فستق"
click at [265, 323] on span "Update" at bounding box center [228, 322] width 128 height 12
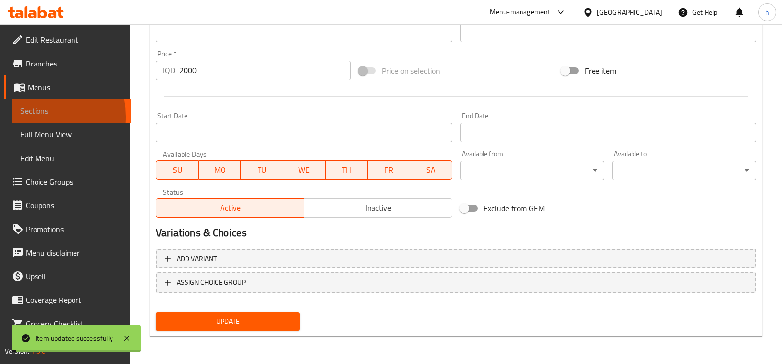
click at [32, 117] on span "Sections" at bounding box center [71, 111] width 103 height 12
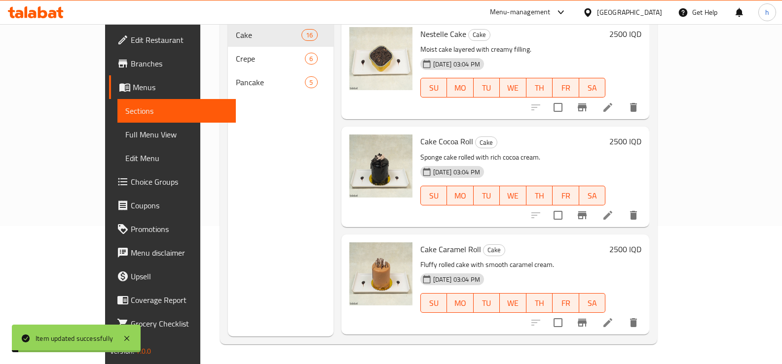
scroll to position [138, 0]
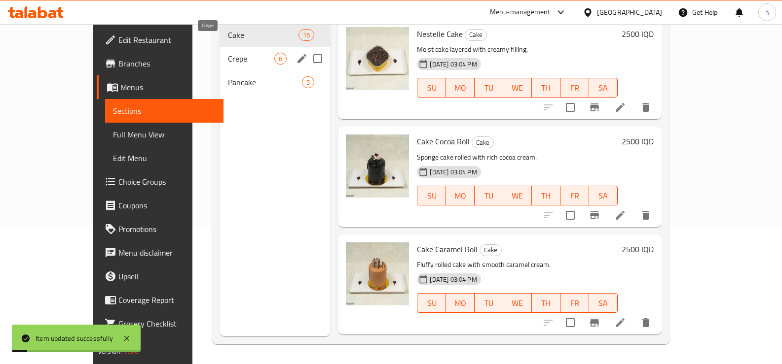
click at [228, 53] on span "Crepe" at bounding box center [251, 59] width 47 height 12
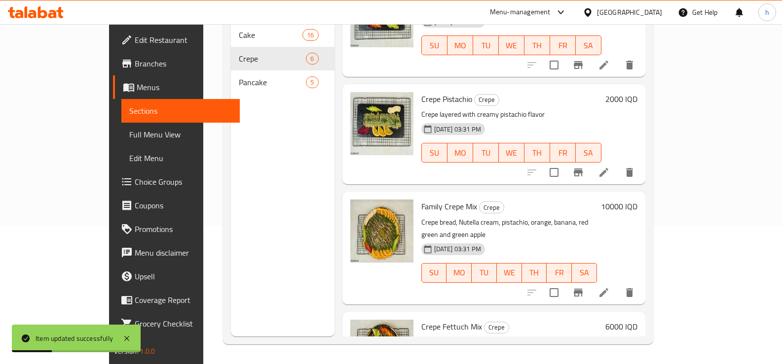
scroll to position [164, 0]
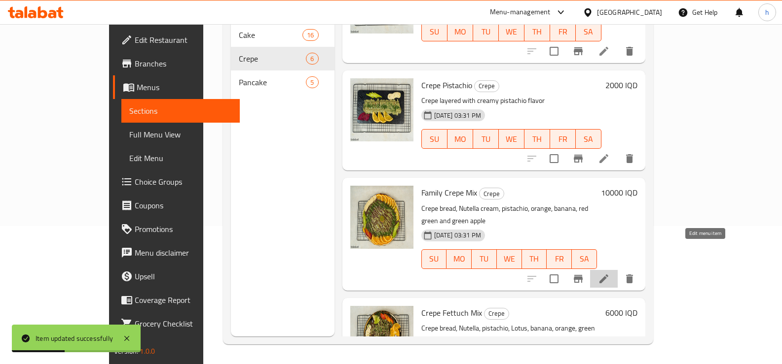
click at [610, 273] on icon at bounding box center [604, 279] width 12 height 12
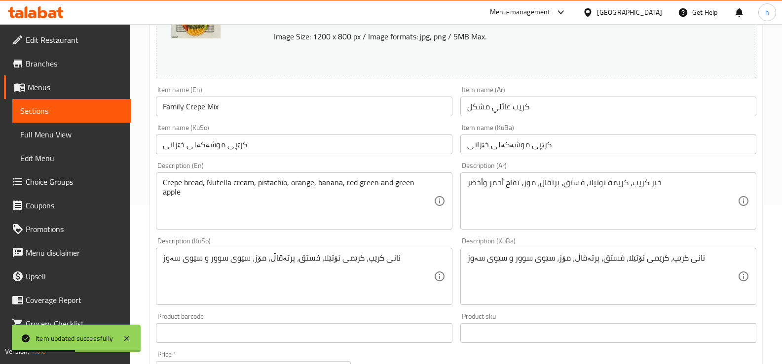
scroll to position [164, 0]
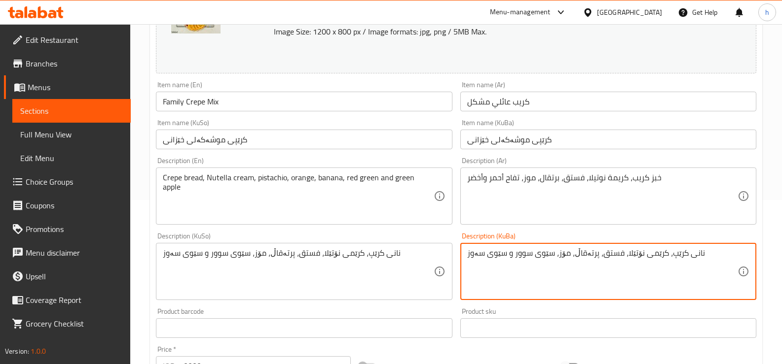
drag, startPoint x: 486, startPoint y: 254, endPoint x: 505, endPoint y: 254, distance: 19.2
type textarea "نانی کرێپ، کرێمی نۆتێلا، فستق، پرتەقاڵ، مۆز، سێوی سوور و سەوز"
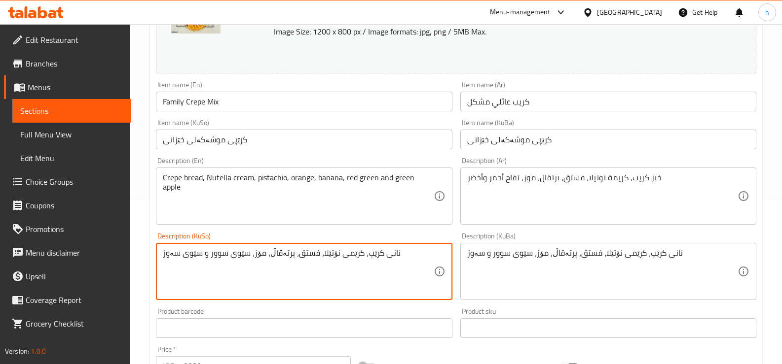
drag, startPoint x: 200, startPoint y: 252, endPoint x: 181, endPoint y: 260, distance: 20.6
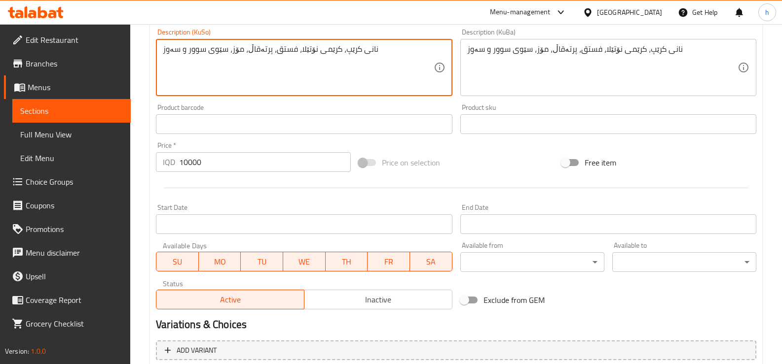
scroll to position [247, 0]
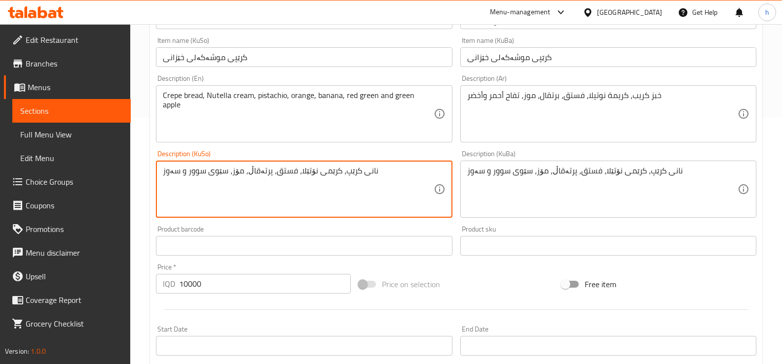
type textarea "نانی کرێپ، کرێمی نۆتێلا، فستق، پرتەقاڵ، مۆز، سێوی سوور و سەوز"
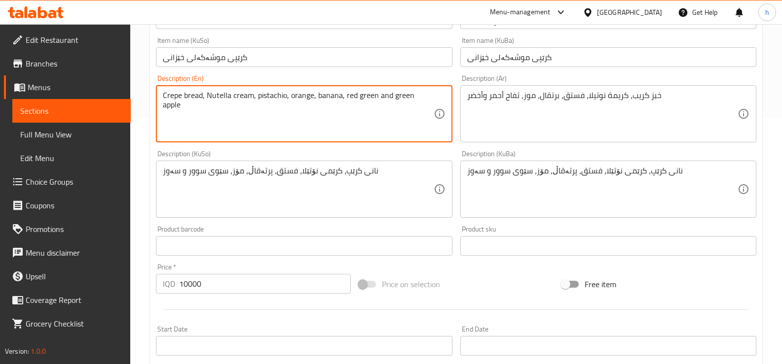
drag, startPoint x: 432, startPoint y: 95, endPoint x: 410, endPoint y: 108, distance: 24.8
click at [411, 101] on textarea "Crepe bread, Nutella cream, pistachio, orange, banana, red green and green apple" at bounding box center [298, 114] width 270 height 47
type textarea "Crepe bread, Nutella cream, pistachio, orange, banana, red green and green apple"
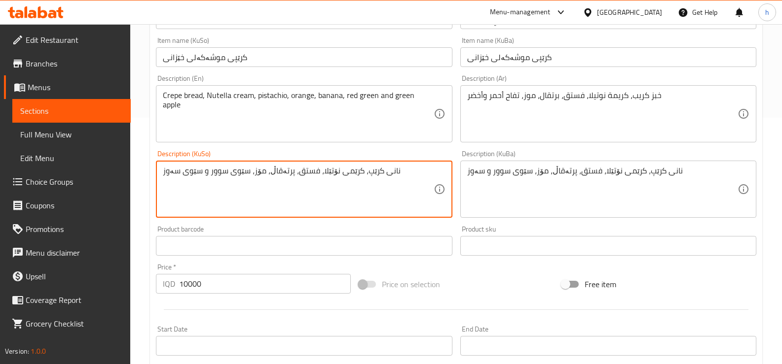
type textarea "نانی کرێپ، کرێمی نۆتێلا، فستق، پرتەقاڵ، مۆز، سێوی سوور و سێوی سەوز"
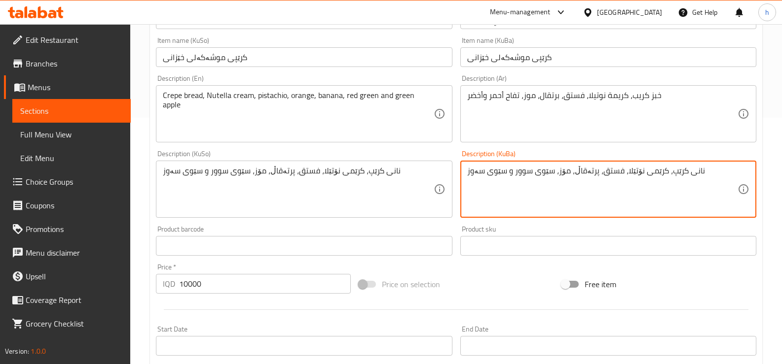
type textarea "نانی کرێپ، کرێمی نۆتێلا، فستق، پرتەقاڵ، مۆز، سێوی سوور و سێوی سەوز"
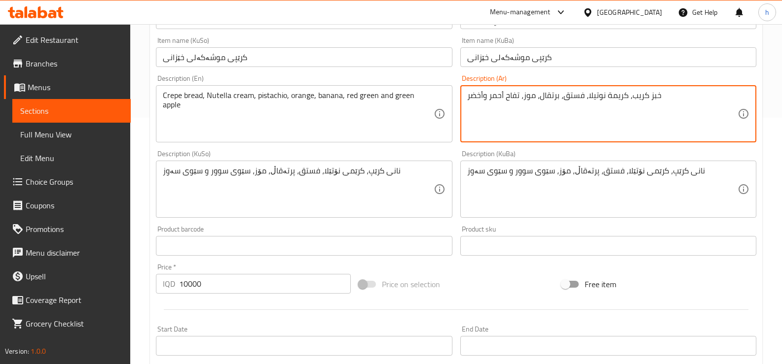
click at [514, 95] on textarea "خبز كريب، كريمة نوتيلا، فستق، برتقال، موز، تفاح أحمر وأخضر" at bounding box center [602, 114] width 270 height 47
drag, startPoint x: 482, startPoint y: 97, endPoint x: 517, endPoint y: 133, distance: 50.6
click at [483, 97] on textarea "خبز كريب، كريمة نوتيلا، فستق، برتقال، موز، تفاح أحمر وأخضر" at bounding box center [602, 114] width 270 height 47
paste textarea "فاح"
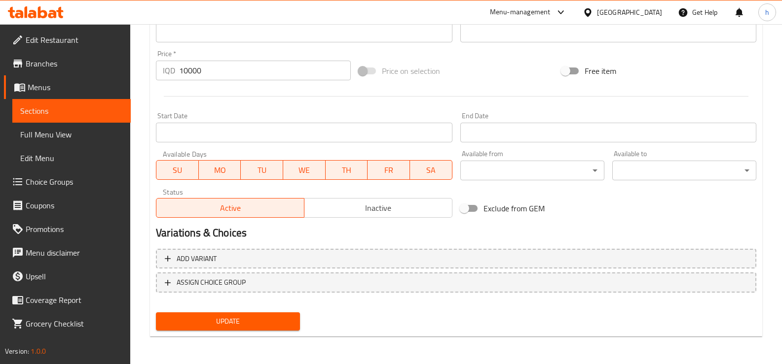
type textarea "خبز كريب، كريمة نوتيلا، فستق، برتقال، موز، تفاح أحمر وتفاح أخضر"
drag, startPoint x: 234, startPoint y: 322, endPoint x: 377, endPoint y: 267, distance: 153.0
click at [236, 319] on span "Update" at bounding box center [228, 322] width 128 height 12
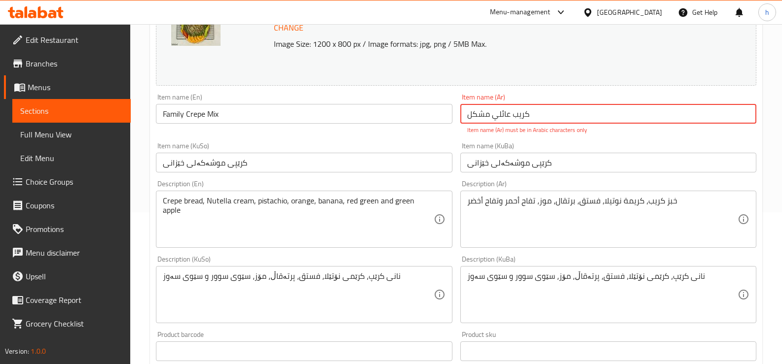
scroll to position [164, 0]
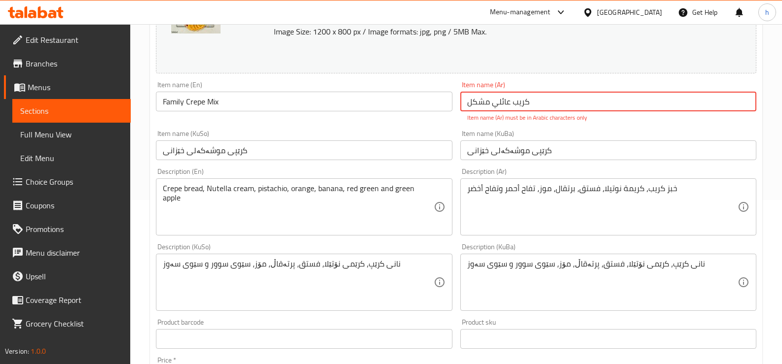
click at [516, 104] on input "كريب عائلي مشکل" at bounding box center [608, 102] width 296 height 20
click at [500, 101] on input "كريب عائلي مشکل" at bounding box center [608, 102] width 296 height 20
click at [479, 101] on input "كريب عائلي مشکل" at bounding box center [608, 102] width 296 height 20
click at [468, 103] on input "كريب عائلي مشکل" at bounding box center [608, 102] width 296 height 20
drag, startPoint x: 745, startPoint y: 102, endPoint x: 754, endPoint y: 101, distance: 8.9
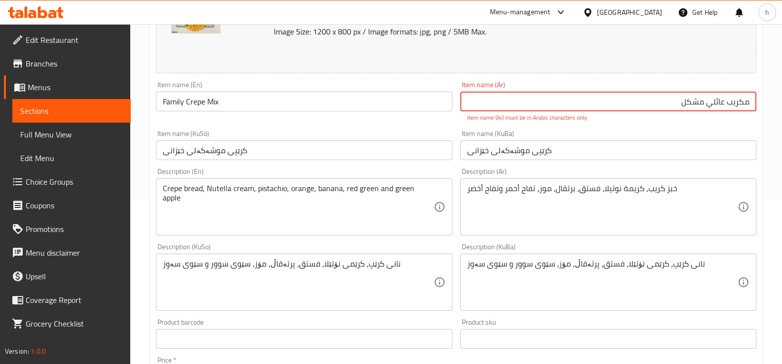
click at [754, 101] on input "مكريب عائلي مشکل" at bounding box center [608, 102] width 296 height 20
click at [720, 103] on input "كريب عائلي مشکل" at bounding box center [608, 102] width 296 height 20
click at [721, 103] on input "كريب عائلي مشکل" at bounding box center [608, 102] width 296 height 20
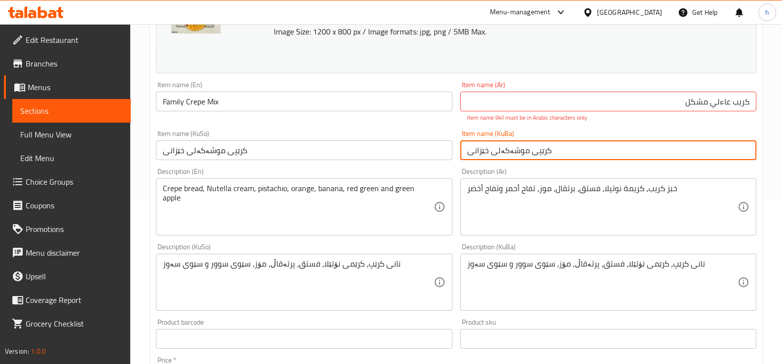
click at [689, 154] on input "کرێپی موشەکەلی خێزانی" at bounding box center [608, 151] width 296 height 20
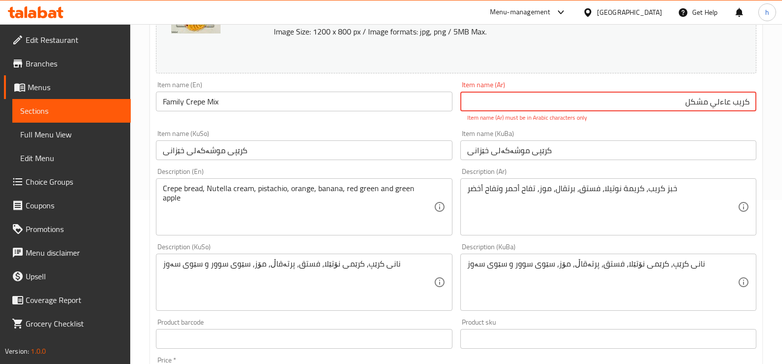
click at [711, 109] on input "كريب عاءلي مشکل" at bounding box center [608, 102] width 296 height 20
click at [720, 103] on input "كريب عاءلي مشکل" at bounding box center [608, 102] width 296 height 20
click at [710, 104] on input "كريب عالي مشکل" at bounding box center [608, 102] width 296 height 20
click at [728, 100] on input "كريب عالي مشکل" at bounding box center [608, 102] width 296 height 20
click at [718, 105] on input "كريب عالي مشکل" at bounding box center [608, 102] width 296 height 20
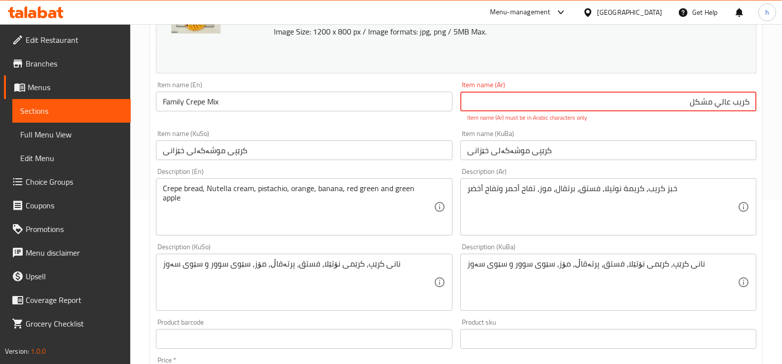
click at [721, 99] on input "كريب عالي مشکل" at bounding box center [608, 102] width 296 height 20
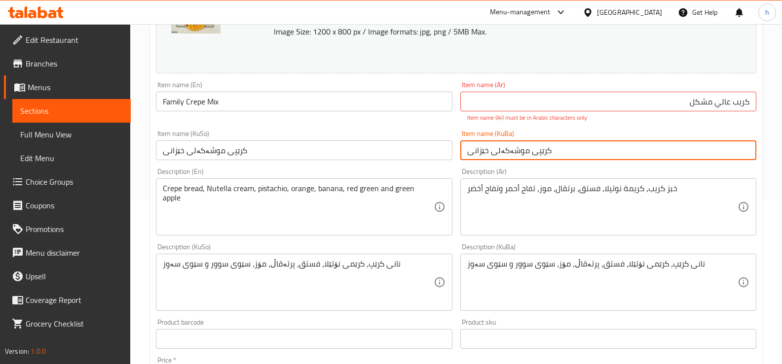
click at [725, 152] on input "کرێپی موشەکەلی خێزانی" at bounding box center [608, 151] width 296 height 20
click at [708, 99] on input "كريب عالي مشکل" at bounding box center [608, 102] width 296 height 20
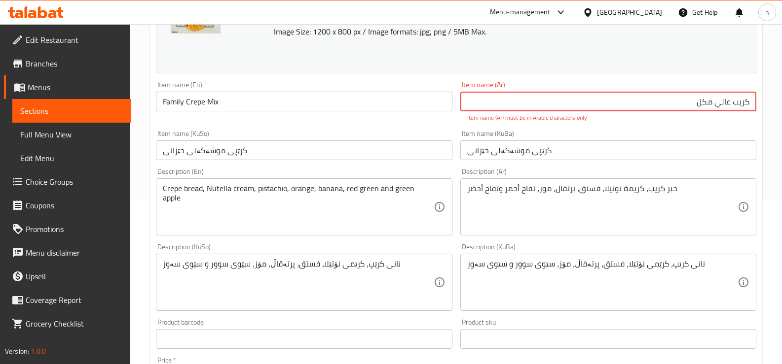
type input "كريب عالي مشکل"
drag, startPoint x: 687, startPoint y: 101, endPoint x: 788, endPoint y: 121, distance: 102.5
click at [781, 121] on html "​ Menu-management [GEOGRAPHIC_DATA] Get Help h Edit Restaurant Branches Menus S…" at bounding box center [391, 18] width 782 height 364
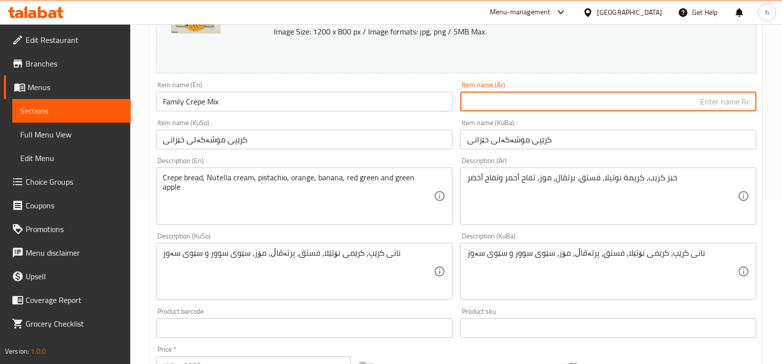
paste input "كريب عالي مشکل"
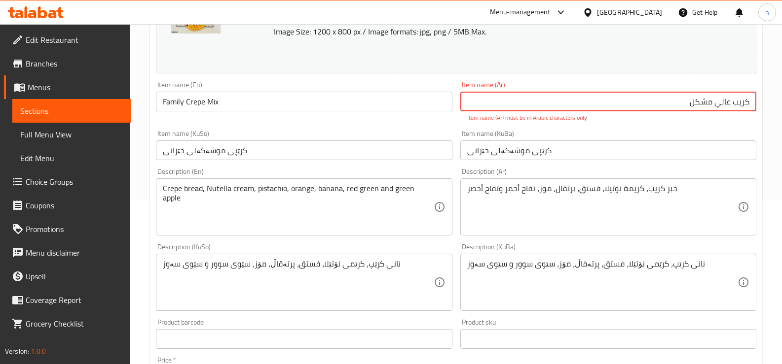
click at [731, 104] on input "كريب عالي مشکل" at bounding box center [608, 102] width 296 height 20
click at [697, 133] on div "Item name (KuBa) کرێپی موشەکەلی خێزانی Item name (KuBa)" at bounding box center [608, 145] width 296 height 30
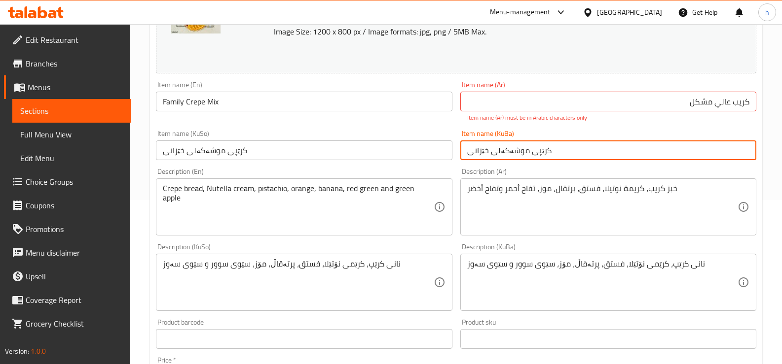
drag, startPoint x: 694, startPoint y: 157, endPoint x: 724, endPoint y: 101, distance: 64.0
click at [699, 148] on input "کرێپی موشەکەلی خێزانی" at bounding box center [608, 151] width 296 height 20
click at [723, 99] on input "كريب عالي مشکل" at bounding box center [608, 102] width 296 height 20
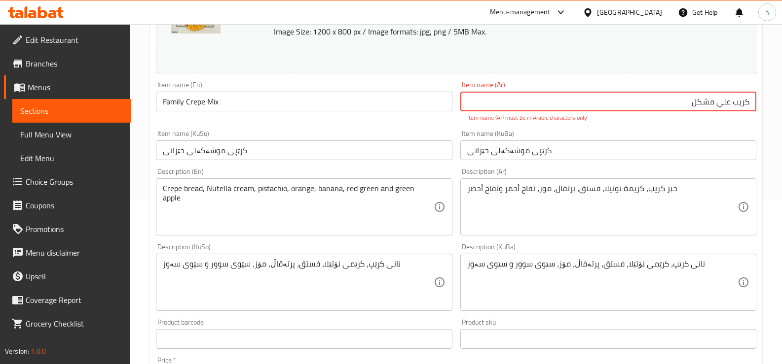
type input "كريب عالي مشکل"
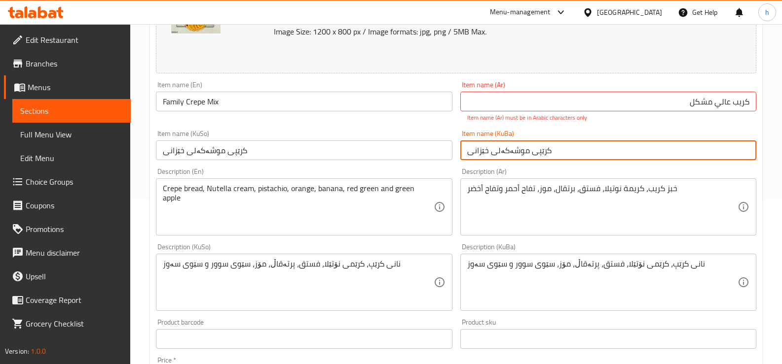
click at [737, 152] on input "کرێپی موشەکەلی خێزانی" at bounding box center [608, 151] width 296 height 20
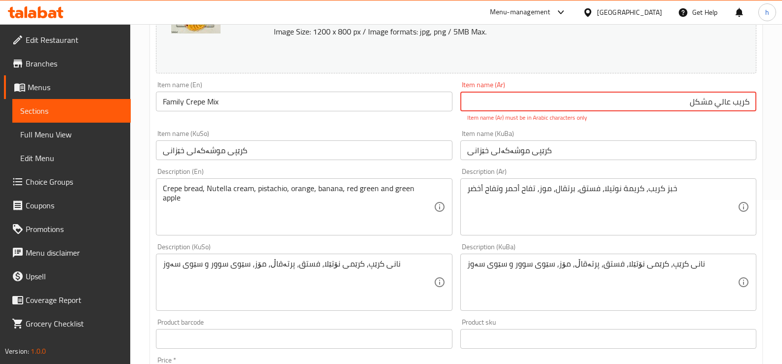
click at [736, 106] on input "كريب عالي مشکل" at bounding box center [608, 102] width 296 height 20
drag, startPoint x: 689, startPoint y: 103, endPoint x: 755, endPoint y: 95, distance: 65.5
click at [755, 95] on input "كريب عالي مشکل" at bounding box center [608, 102] width 296 height 20
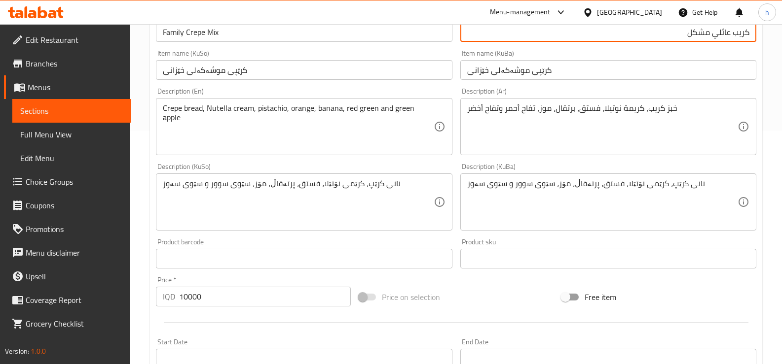
scroll to position [460, 0]
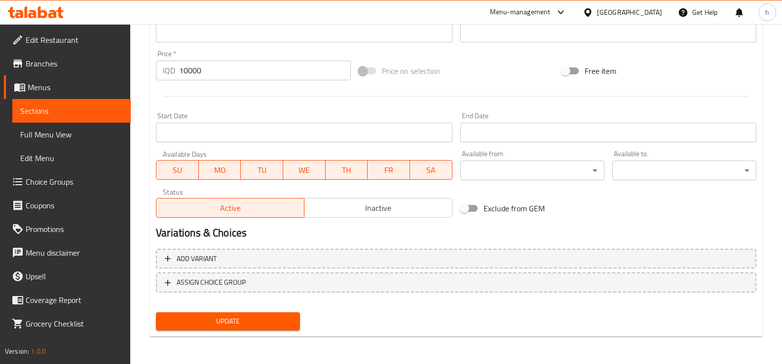
type input "كريب عائلي مشكل"
click at [212, 320] on span "Update" at bounding box center [228, 322] width 128 height 12
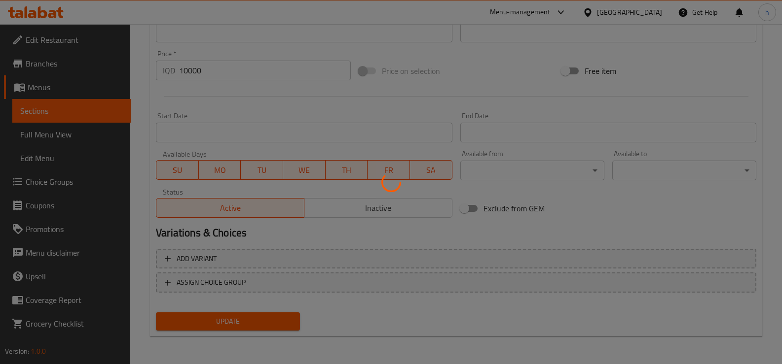
click at [46, 112] on div at bounding box center [391, 182] width 782 height 364
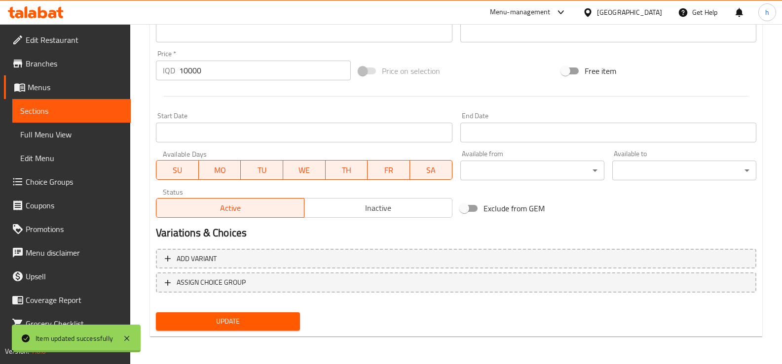
click at [46, 112] on span "Sections" at bounding box center [71, 111] width 103 height 12
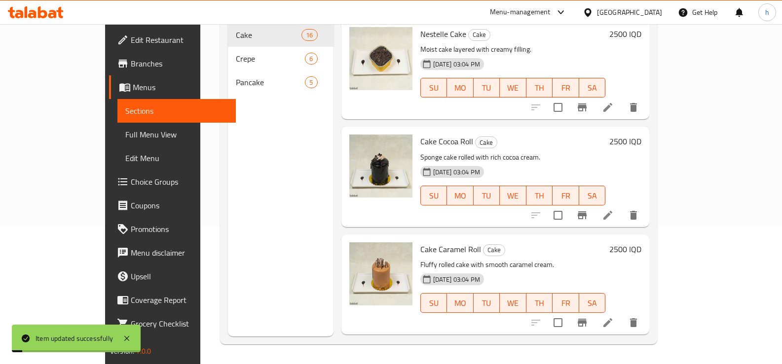
scroll to position [138, 0]
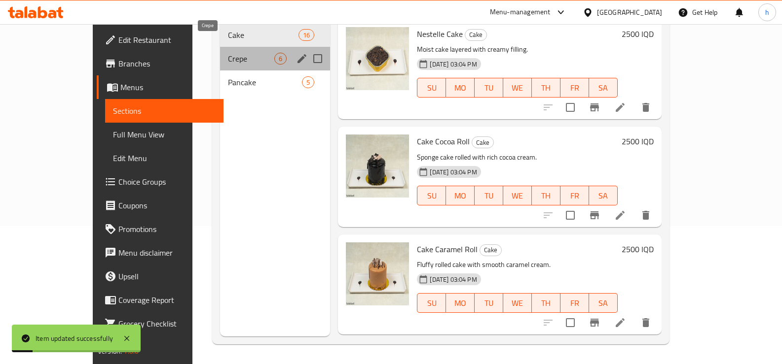
click at [228, 53] on span "Crepe" at bounding box center [251, 59] width 47 height 12
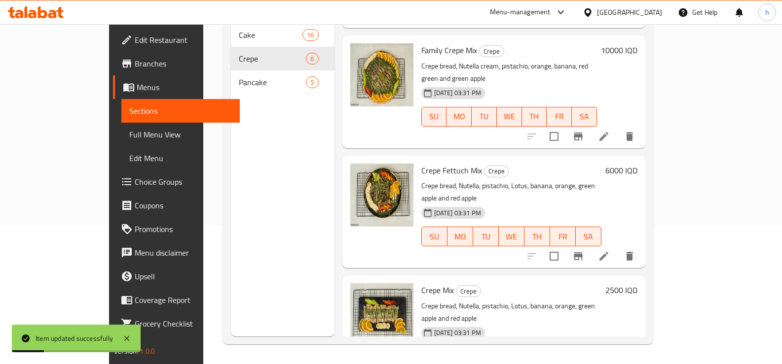
scroll to position [307, 0]
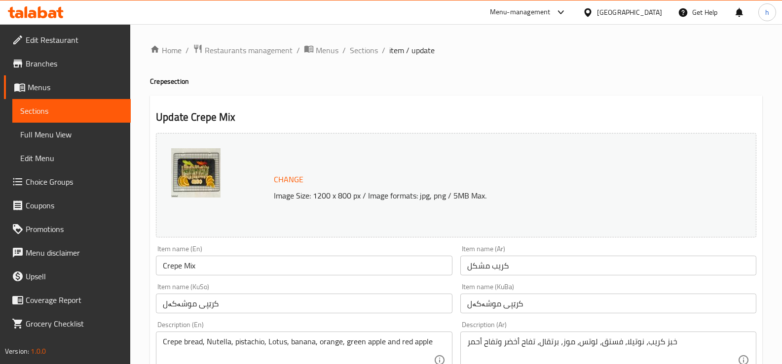
click at [65, 120] on link "Sections" at bounding box center [71, 111] width 118 height 24
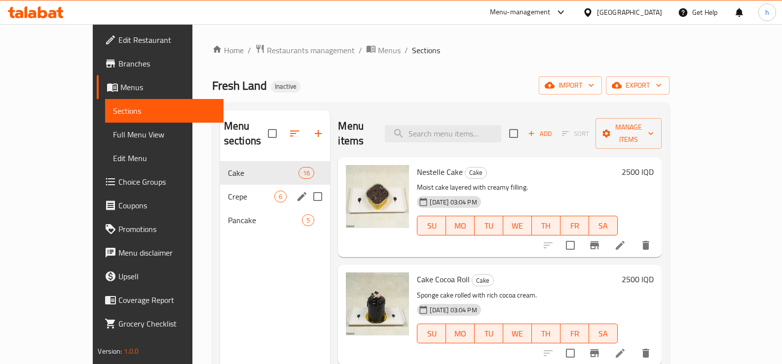
click at [220, 185] on div "Crepe 6" at bounding box center [275, 197] width 110 height 24
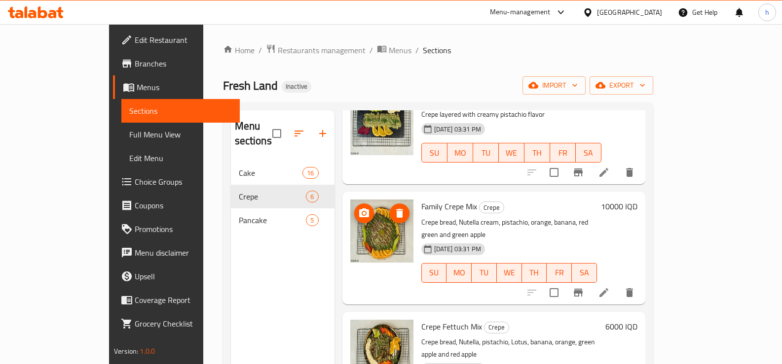
scroll to position [307, 0]
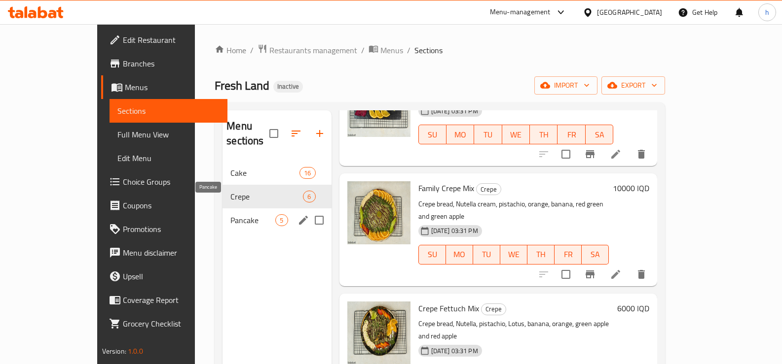
click at [230, 215] on span "Pancake" at bounding box center [252, 221] width 45 height 12
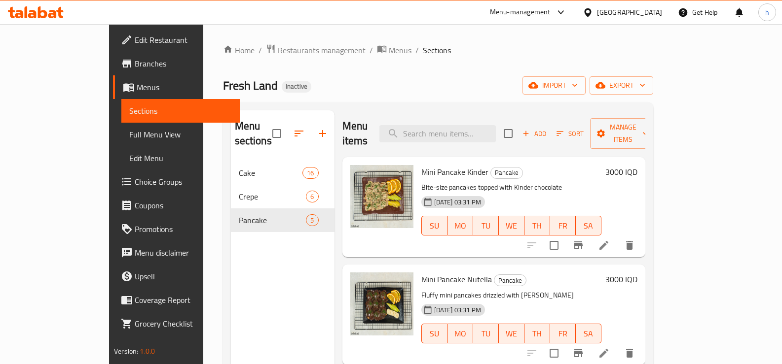
click at [610, 240] on icon at bounding box center [604, 246] width 12 height 12
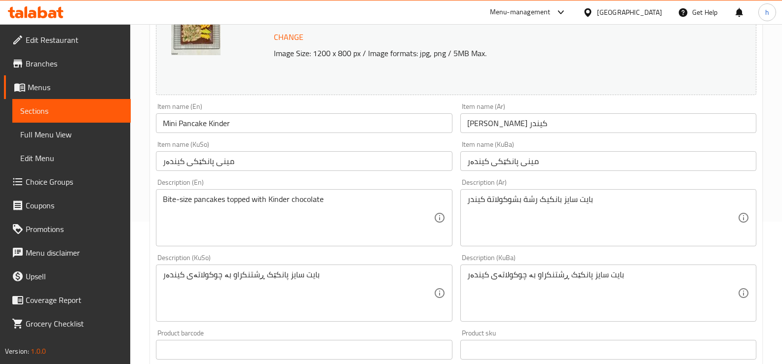
scroll to position [164, 0]
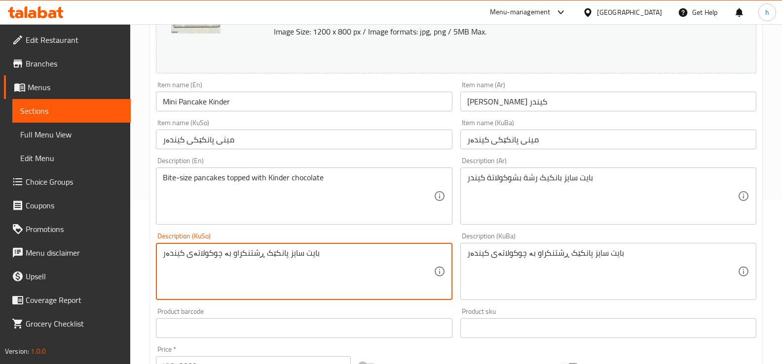
click at [242, 259] on textarea "بایت سایز پانكێک ڕشتنکراو بە چوکولاتەی کیندەر" at bounding box center [298, 272] width 270 height 47
paste textarea "ێکی"
click at [224, 259] on textarea "بایت سایز پانكێک ڕشتنێکی بە چوکولاتەی کیندەر" at bounding box center [298, 272] width 270 height 47
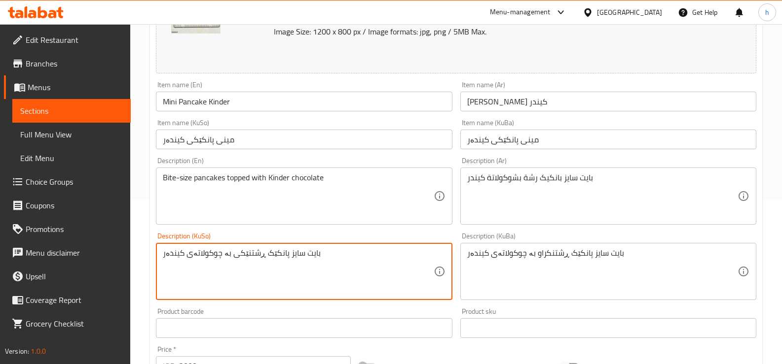
type textarea "بایت سایز پانكێک ڕشتنێکی بە چوکولاتەی کیندەر"
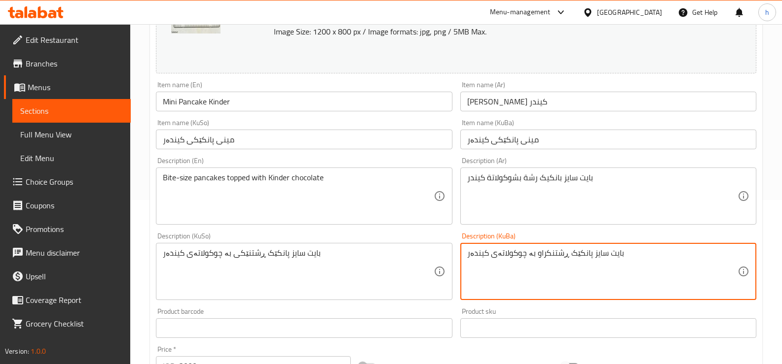
click at [496, 266] on textarea "بایت سایز پانكێک ڕشتنکراو بە چوکولاتەی کیندەر" at bounding box center [602, 272] width 270 height 47
paste textarea "ێکی"
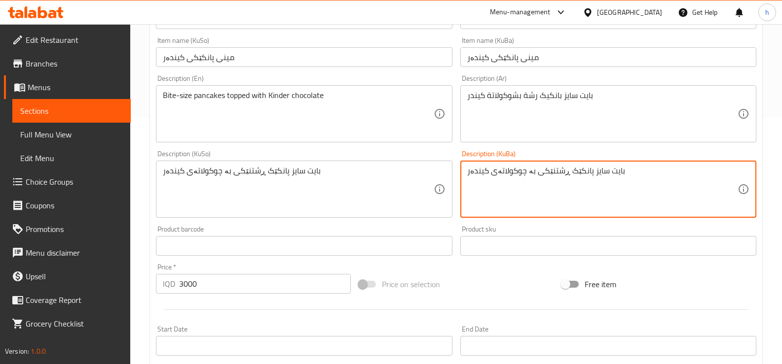
type textarea "بایت سایز پانكێک ڕشتنێکی بە چوکولاتەی کیندەر"
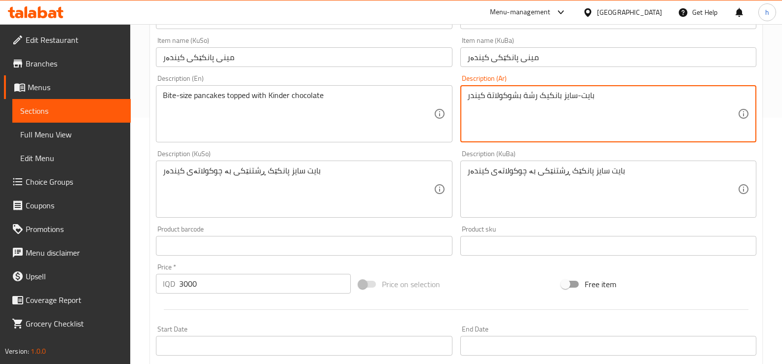
type textarea "بایت-سایز بانکیک رشة بشوكولاتة كيندر"
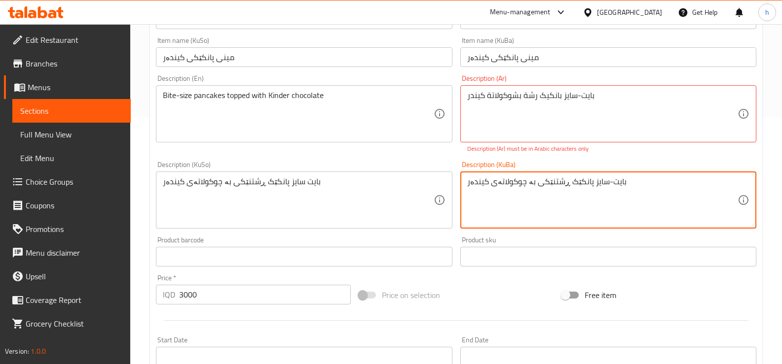
type textarea "بایت-سایز پانكێک ڕشتنێکی بە چوکولاتەی کیندەر"
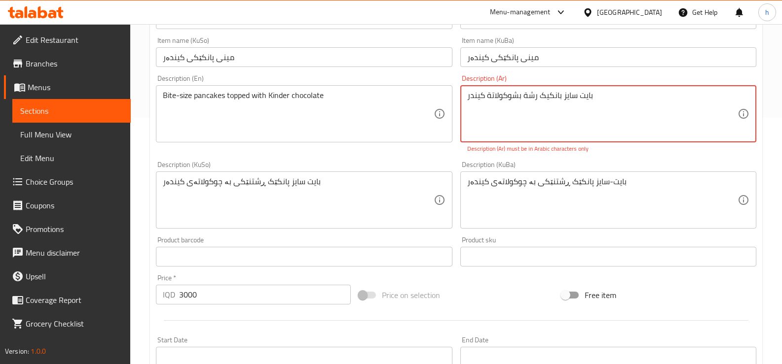
type textarea "بایت سایز بانکیک رشة بشوكولاتة كيندر"
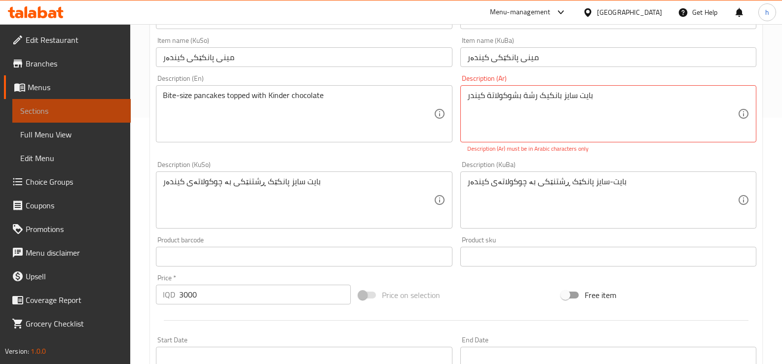
click at [89, 112] on span "Sections" at bounding box center [71, 111] width 103 height 12
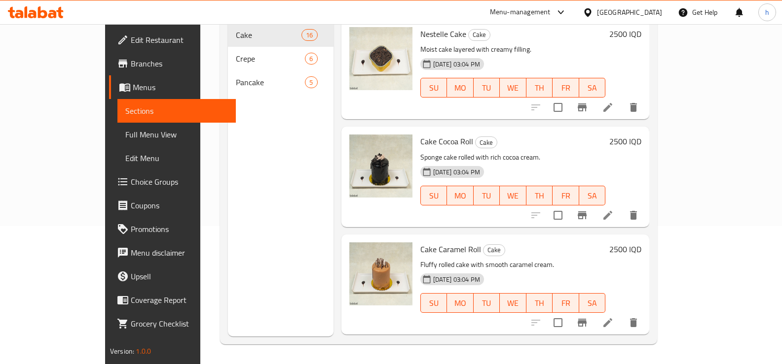
scroll to position [138, 0]
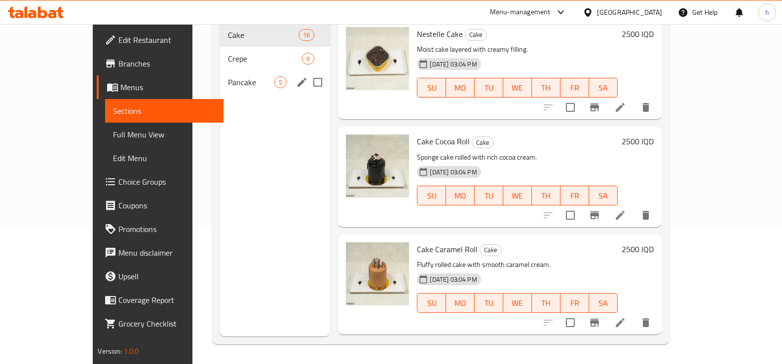
click at [228, 76] on span "Pancake" at bounding box center [251, 82] width 47 height 12
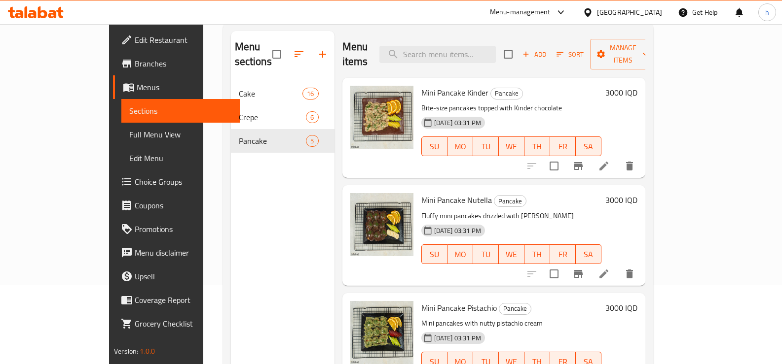
scroll to position [56, 0]
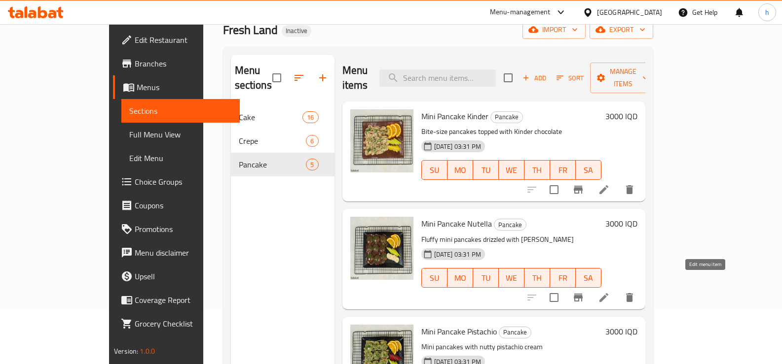
click at [610, 292] on icon at bounding box center [604, 298] width 12 height 12
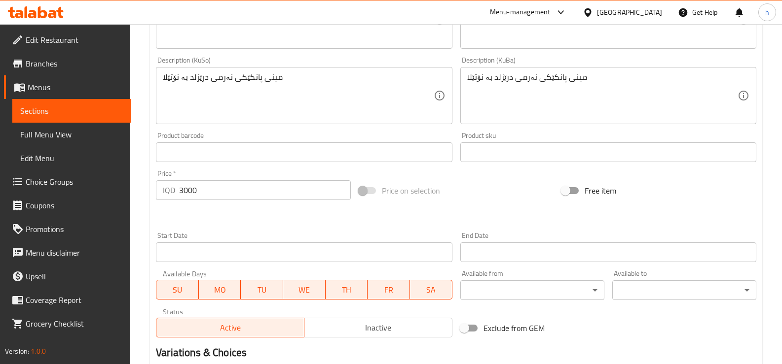
scroll to position [460, 0]
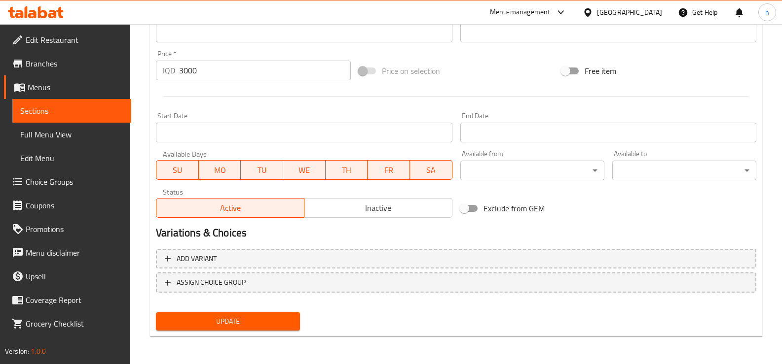
click at [270, 317] on span "Update" at bounding box center [228, 322] width 128 height 12
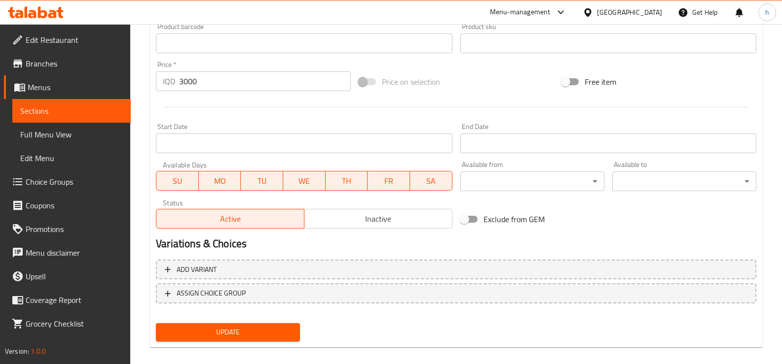
scroll to position [161, 0]
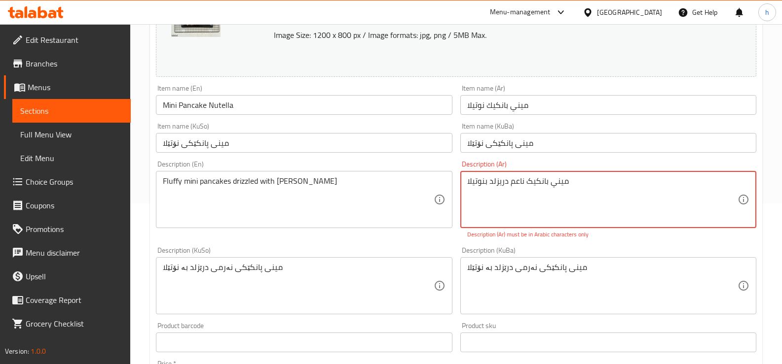
click at [40, 109] on span "Sections" at bounding box center [71, 111] width 103 height 12
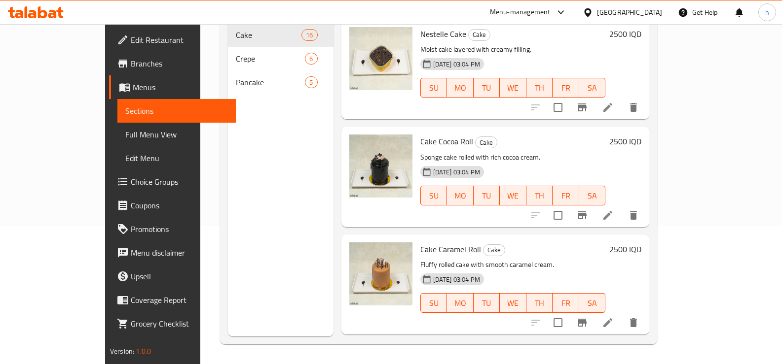
scroll to position [138, 0]
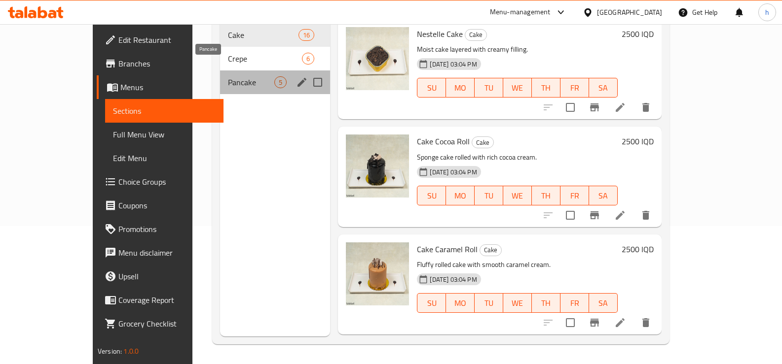
click at [228, 76] on span "Pancake" at bounding box center [251, 82] width 47 height 12
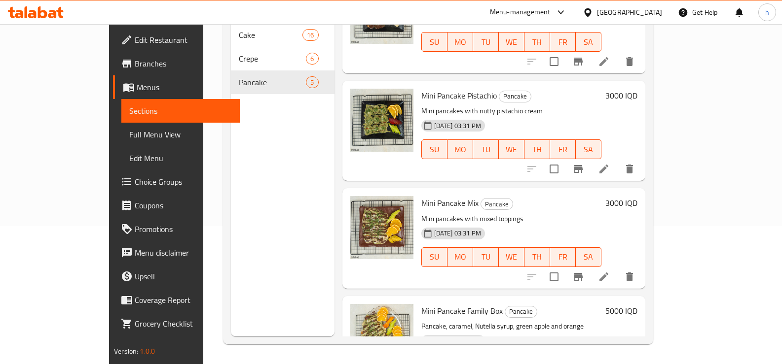
scroll to position [164, 0]
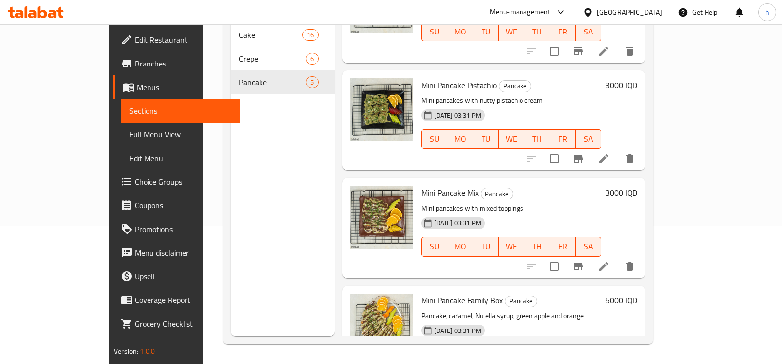
click at [641, 154] on div at bounding box center [580, 159] width 121 height 24
click at [610, 153] on icon at bounding box center [604, 159] width 12 height 12
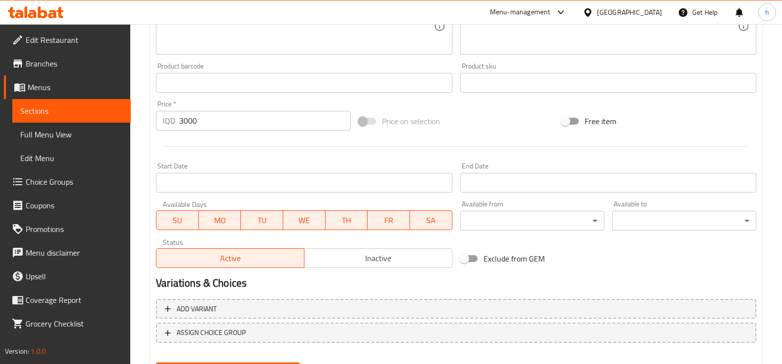
scroll to position [460, 0]
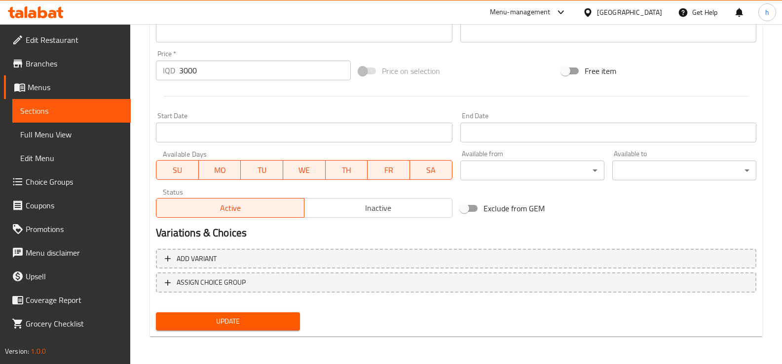
click at [100, 108] on span "Sections" at bounding box center [71, 111] width 103 height 12
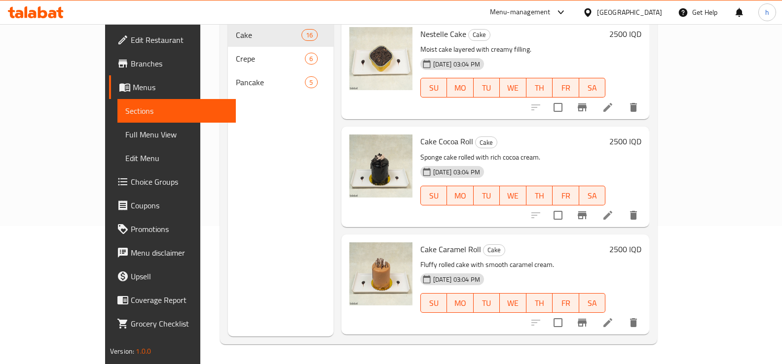
scroll to position [138, 0]
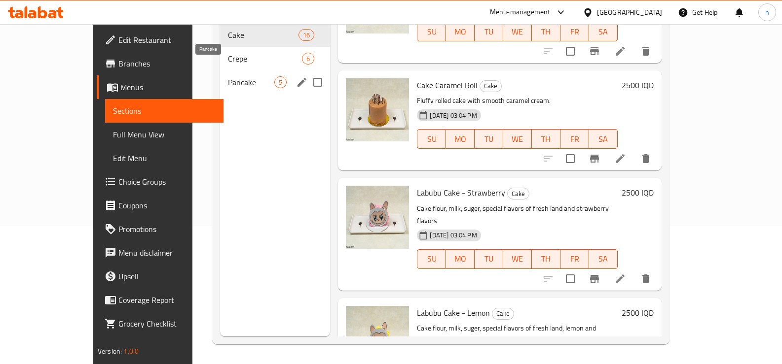
click at [228, 76] on span "Pancake" at bounding box center [251, 82] width 47 height 12
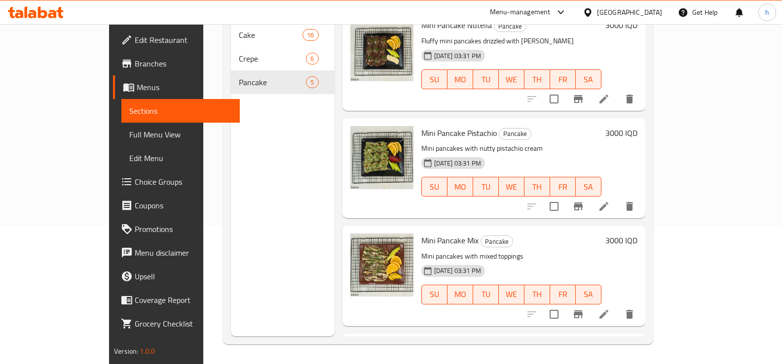
scroll to position [199, 0]
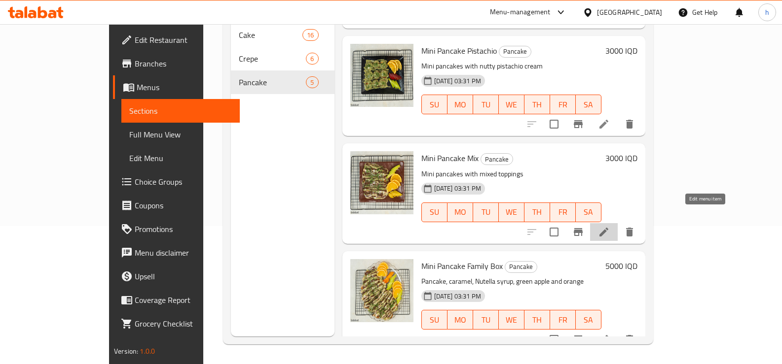
click at [610, 226] on icon at bounding box center [604, 232] width 12 height 12
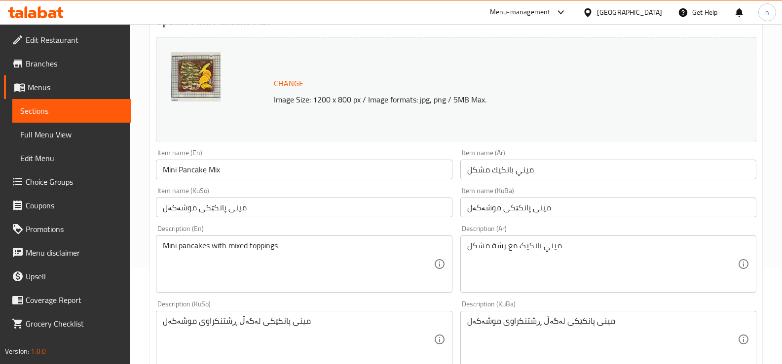
scroll to position [164, 0]
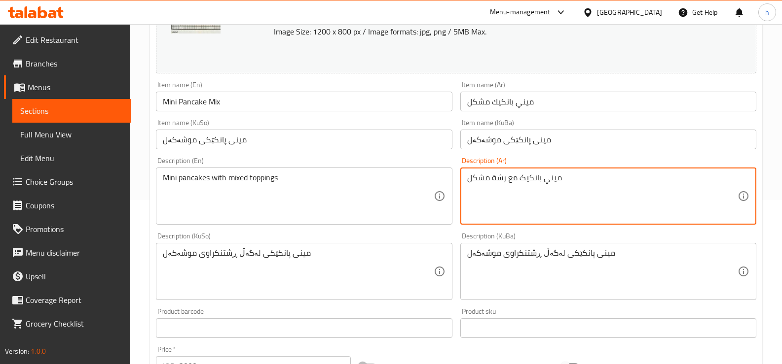
click at [499, 178] on textarea "میني بانکیک مع رشة مشکل" at bounding box center [602, 196] width 270 height 47
type textarea "میني بانکیک مع توبينجس مشکل"
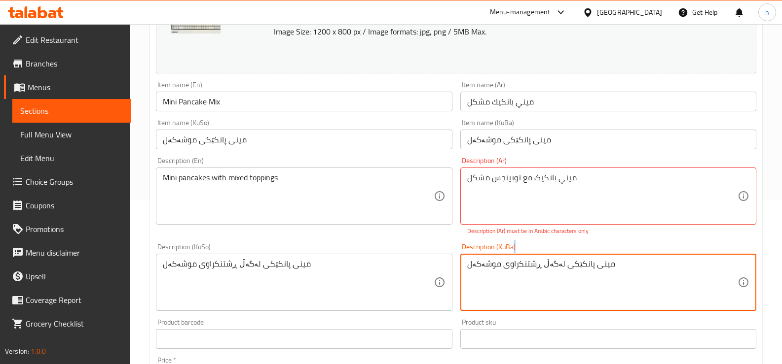
click at [519, 256] on div "مینی پانکێکی لەگەڵ ڕشتنکراوی موشەکەل Description (KuBa)" at bounding box center [608, 282] width 296 height 57
click at [517, 270] on textarea "مینی پانکێکی لەگەڵ ڕشتنکراوی موشەکەل" at bounding box center [602, 282] width 270 height 47
click at [657, 272] on textarea "مینی پانکێکی لەگەڵ تۆپینگی موشەکەل" at bounding box center [602, 282] width 270 height 47
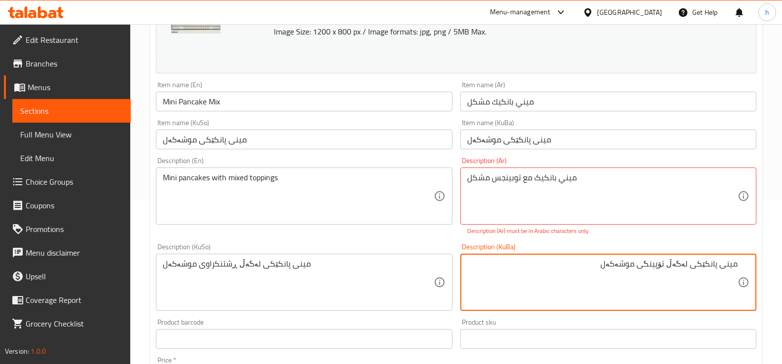
click at [657, 272] on textarea "مینی پانکێکی لەگەڵ تۆپینگی موشەکەل" at bounding box center [602, 282] width 270 height 47
type textarea "مینی پانکێکی لەگەڵ تۆپینگی موشەکەل"
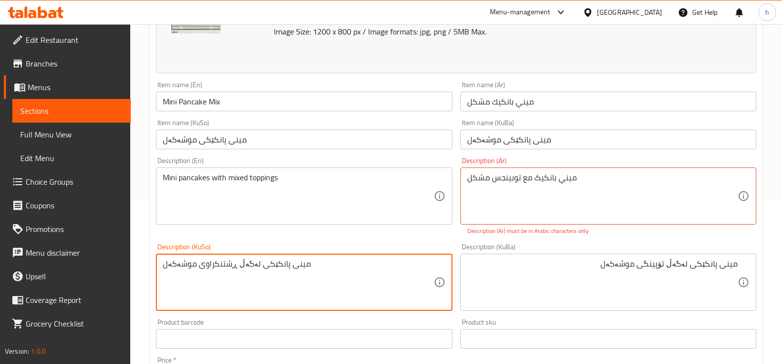
click at [216, 267] on textarea "مینی پانکێکی لەگەڵ ڕشتنکراوی موشەکەل" at bounding box center [298, 282] width 270 height 47
paste textarea "تۆپینگ"
type textarea "مینی پانکێکی لەگەڵ تۆپینگی موشەکەل"
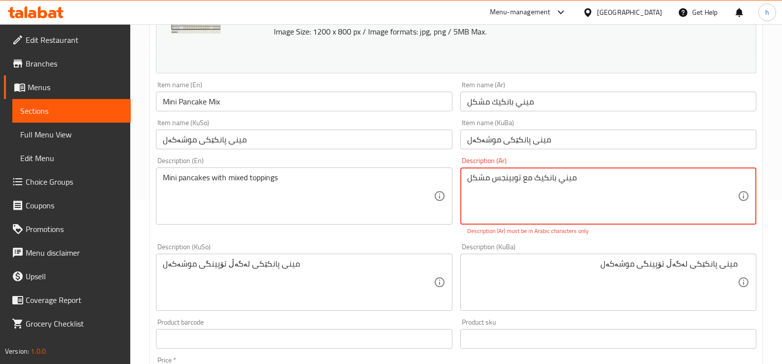
drag, startPoint x: 489, startPoint y: 178, endPoint x: 469, endPoint y: 179, distance: 19.8
drag, startPoint x: 720, startPoint y: 178, endPoint x: 739, endPoint y: 176, distance: 18.8
click at [739, 176] on div "میني بانکیک مع توبينجس Description (Ar)" at bounding box center [608, 196] width 296 height 57
drag, startPoint x: 735, startPoint y: 175, endPoint x: 704, endPoint y: 178, distance: 31.3
click at [704, 178] on textarea "بانکیک مع توبينجس" at bounding box center [602, 196] width 270 height 47
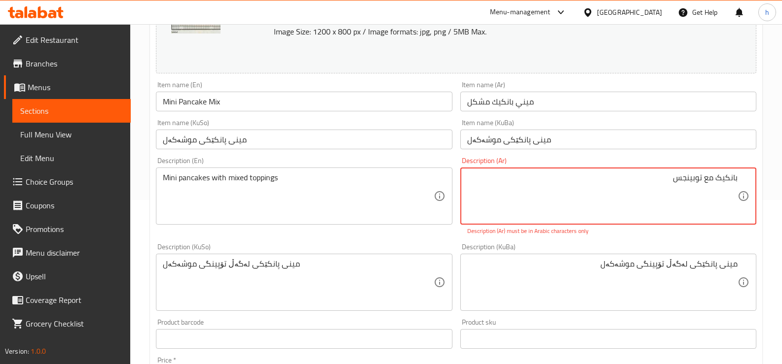
type textarea "توبينجس"
click at [726, 179] on textarea "توبينجس" at bounding box center [602, 196] width 270 height 47
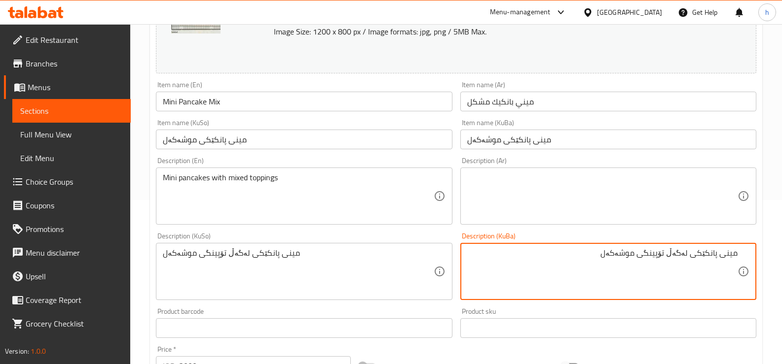
click at [730, 180] on textarea at bounding box center [602, 196] width 270 height 47
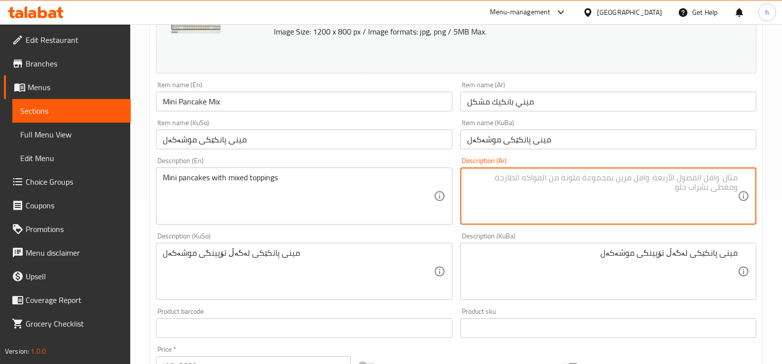
paste textarea "توبينجس"
click at [736, 180] on textarea "توبينجس" at bounding box center [602, 196] width 270 height 47
click at [740, 176] on div "توبينجس Description (Ar)" at bounding box center [608, 196] width 296 height 57
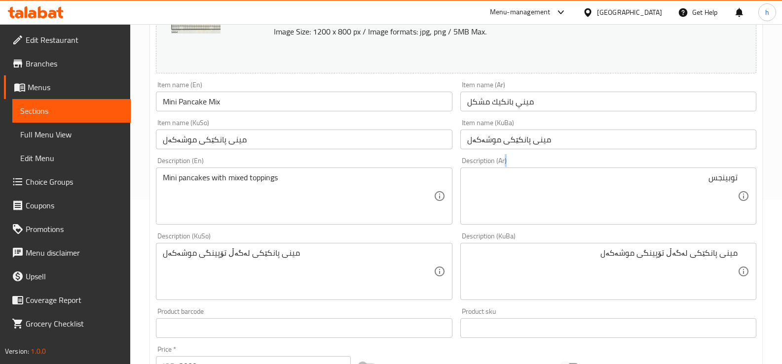
click at [740, 176] on div "توبينجس Description (Ar)" at bounding box center [608, 196] width 296 height 57
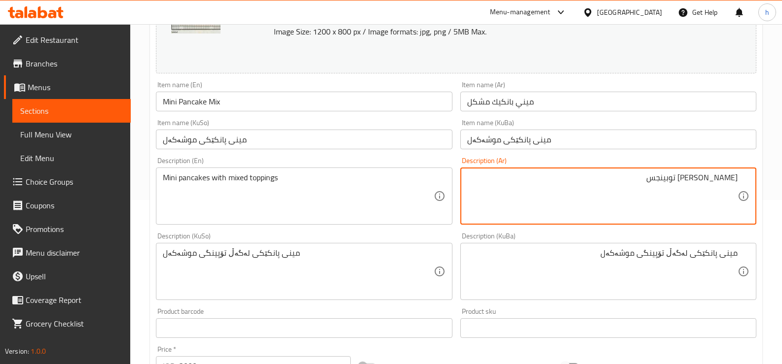
click at [658, 181] on textarea "[PERSON_NAME] توبينجس" at bounding box center [602, 196] width 270 height 47
click at [693, 180] on textarea "[PERSON_NAME] توبينجس" at bounding box center [602, 196] width 270 height 47
type textarea "[PERSON_NAME] مع توبينجس مشكل"
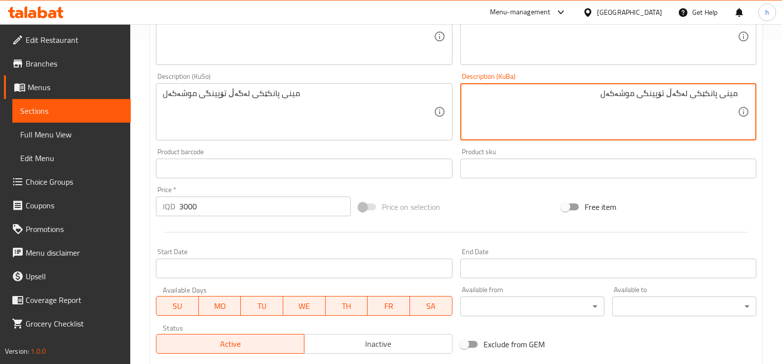
scroll to position [329, 0]
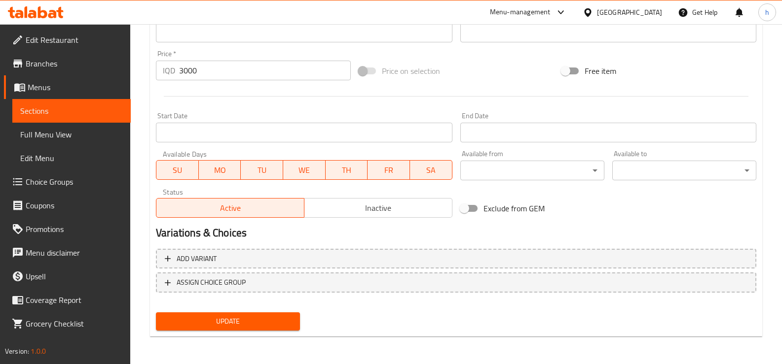
click at [276, 319] on span "Update" at bounding box center [228, 322] width 128 height 12
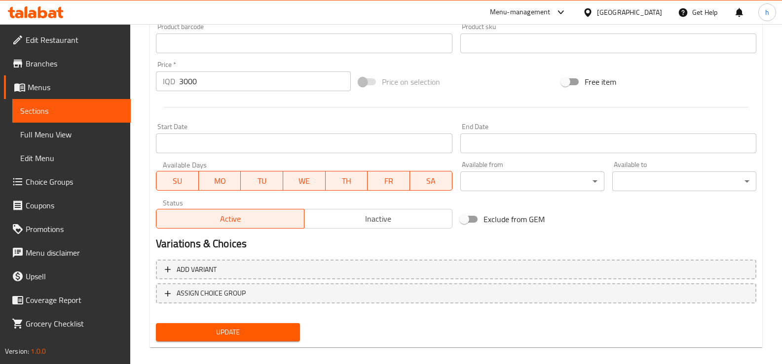
scroll to position [84, 0]
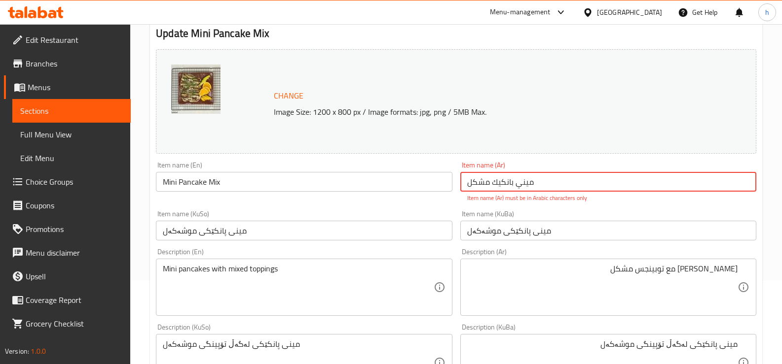
drag, startPoint x: 533, startPoint y: 182, endPoint x: 432, endPoint y: 179, distance: 101.1
click at [432, 179] on div "Change Image Size: 1200 x 800 px / Image formats: jpg, png / 5MB Max. Item name…" at bounding box center [456, 327] width 608 height 564
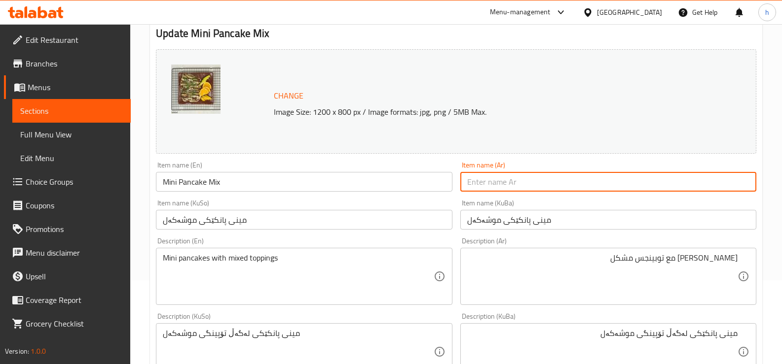
click at [522, 183] on input "text" at bounding box center [608, 182] width 296 height 20
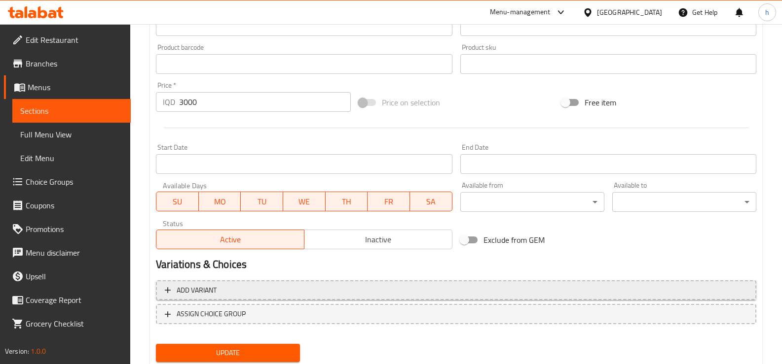
scroll to position [460, 0]
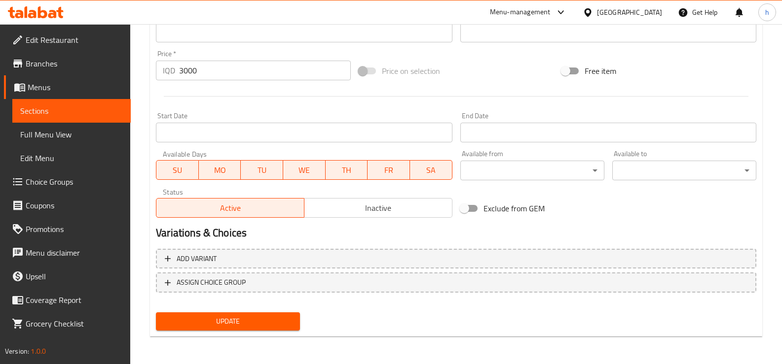
type input "ميني بانكيك مشكل"
click at [271, 317] on span "Update" at bounding box center [228, 322] width 128 height 12
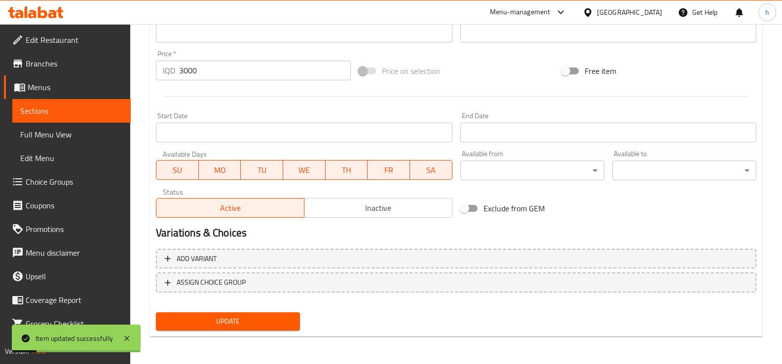
click at [76, 110] on span "Sections" at bounding box center [71, 111] width 103 height 12
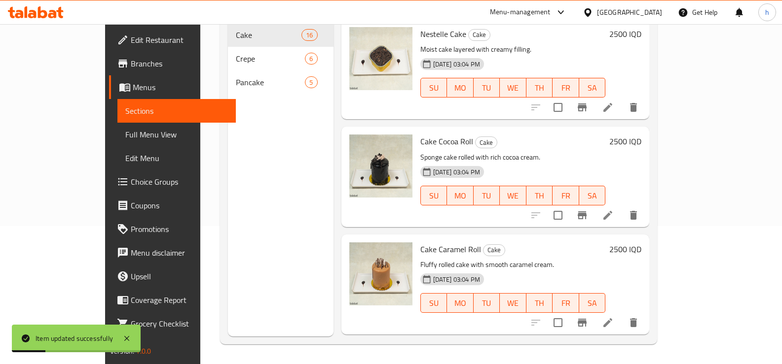
scroll to position [164, 0]
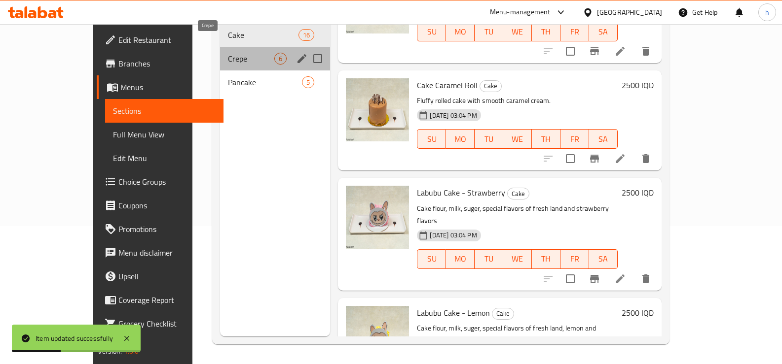
click at [228, 53] on span "Crepe" at bounding box center [251, 59] width 47 height 12
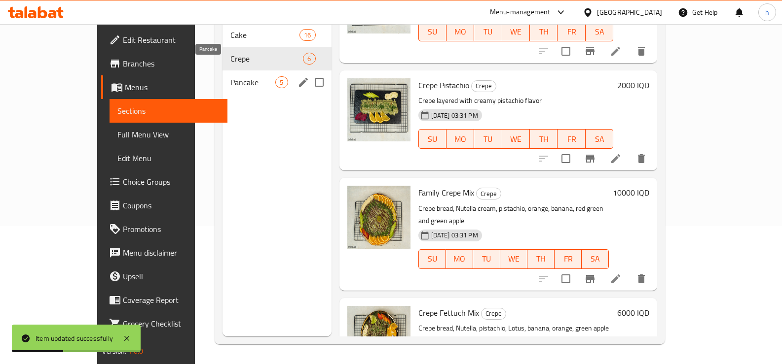
click at [230, 76] on span "Pancake" at bounding box center [252, 82] width 45 height 12
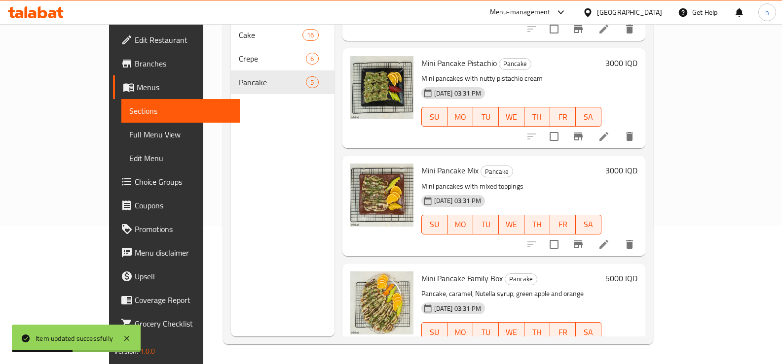
scroll to position [199, 0]
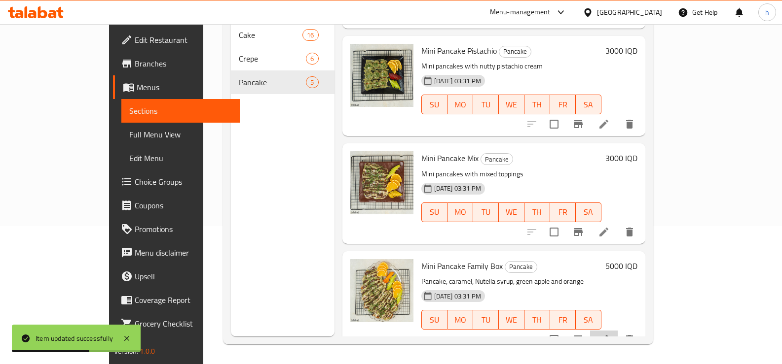
click at [617, 331] on li at bounding box center [604, 340] width 28 height 18
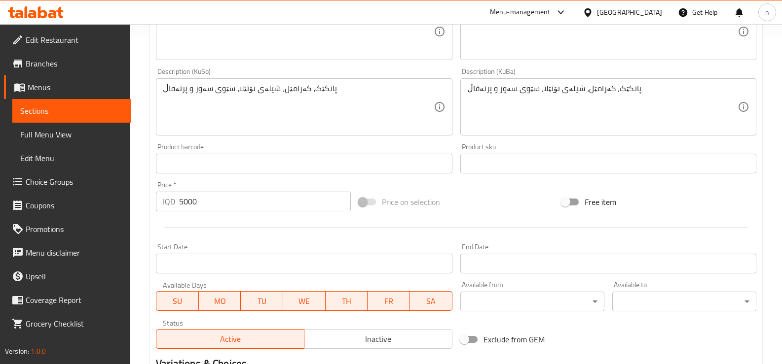
scroll to position [460, 0]
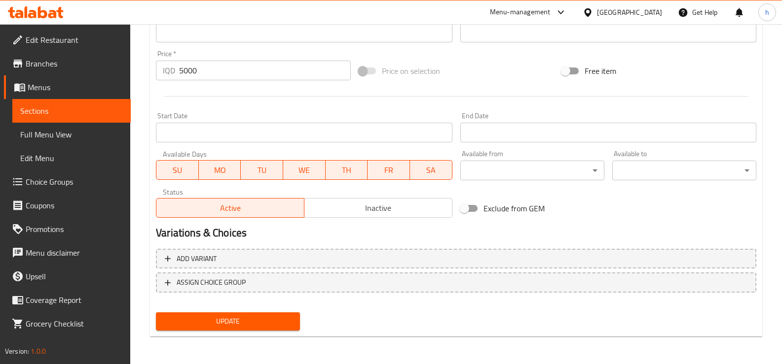
click at [39, 118] on link "Sections" at bounding box center [71, 111] width 118 height 24
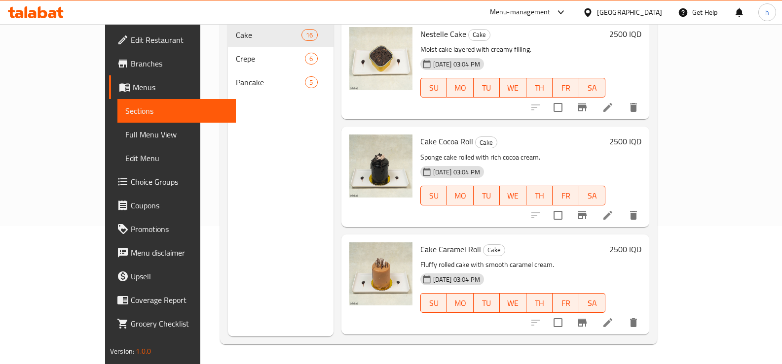
scroll to position [138, 0]
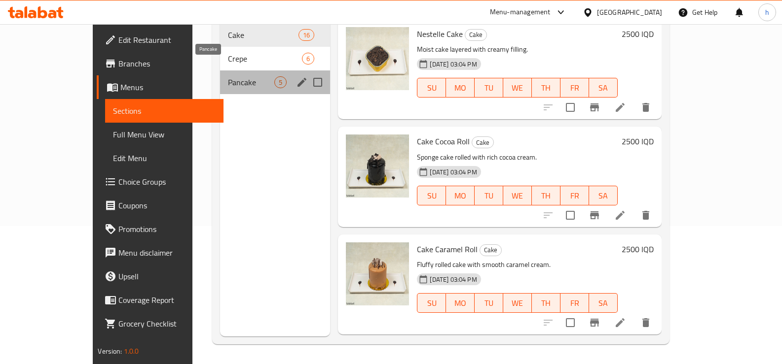
click at [228, 76] on span "Pancake" at bounding box center [251, 82] width 47 height 12
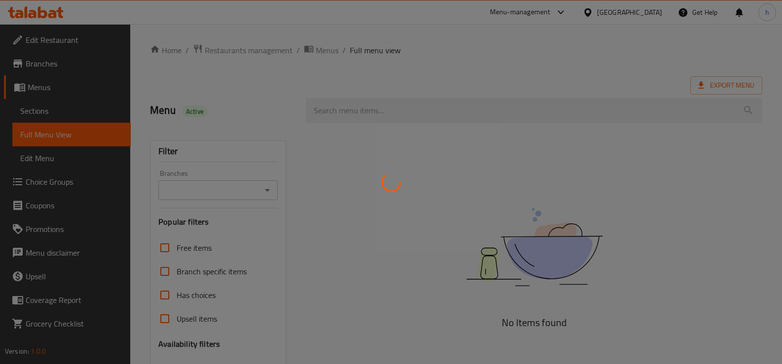
click at [268, 191] on div at bounding box center [391, 182] width 782 height 364
click at [267, 191] on div at bounding box center [391, 182] width 782 height 364
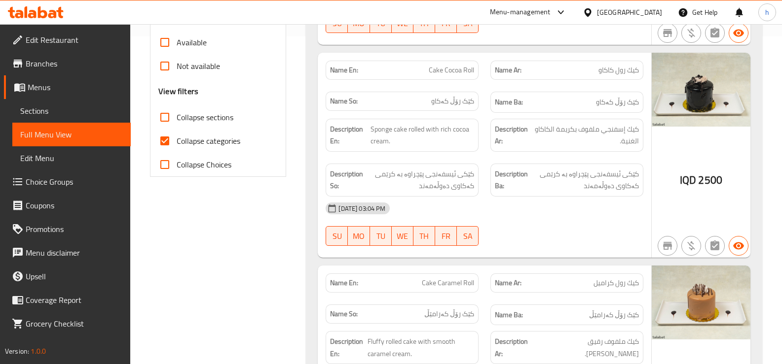
scroll to position [329, 0]
click at [166, 135] on input "Collapse categories" at bounding box center [165, 140] width 24 height 24
checkbox input "false"
click at [163, 113] on input "Collapse sections" at bounding box center [165, 117] width 24 height 24
checkbox input "true"
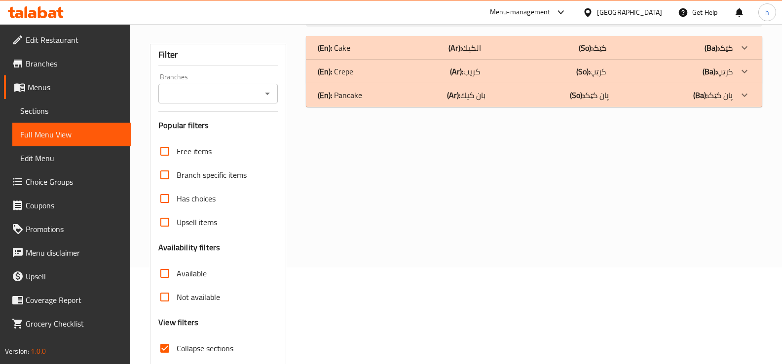
scroll to position [0, 0]
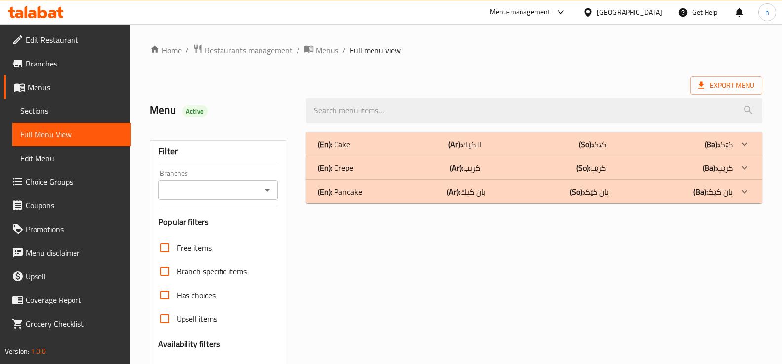
click at [362, 150] on div "(En): Crepe (Ar): كريب (So): کرێپ (Ba): کرێپ" at bounding box center [525, 145] width 415 height 12
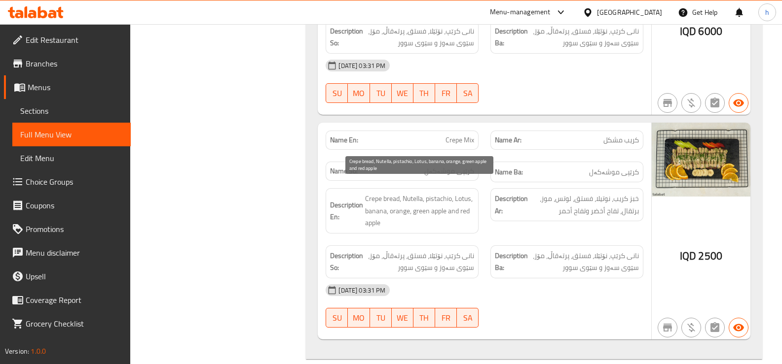
scroll to position [1211, 0]
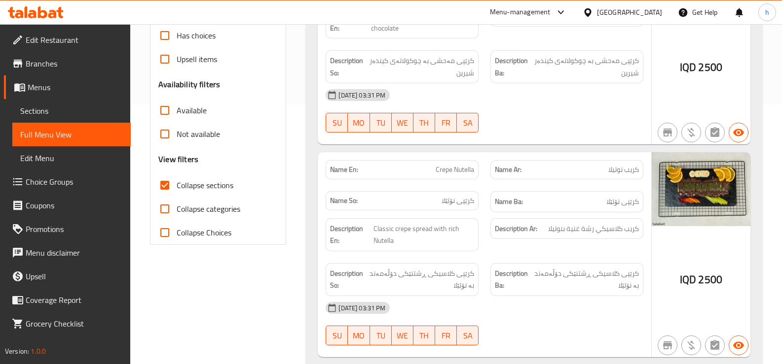
scroll to position [0, 0]
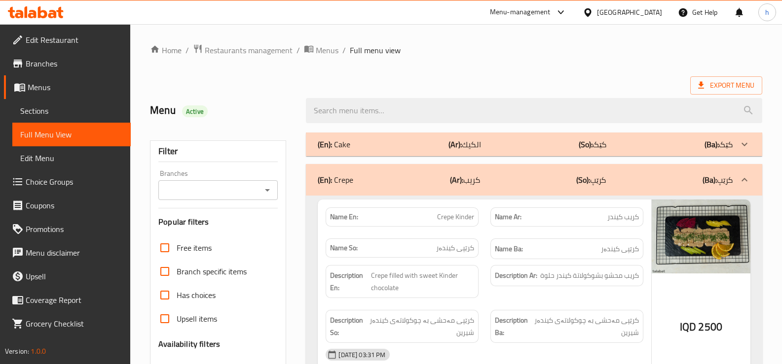
click at [272, 189] on icon "Open" at bounding box center [267, 190] width 12 height 12
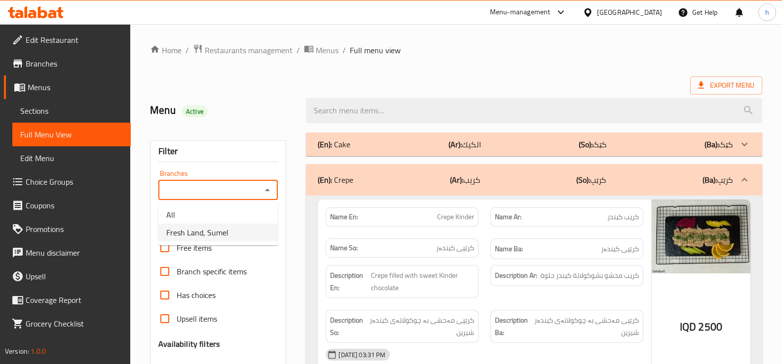
click at [205, 234] on span "Fresh Land, Sumel" at bounding box center [197, 233] width 62 height 12
type input "Fresh Land, Sumel"
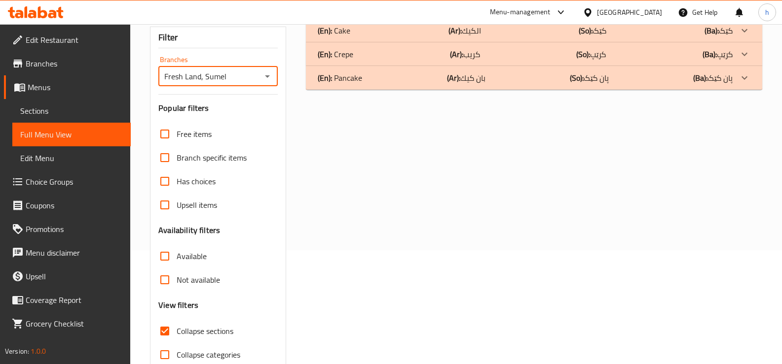
scroll to position [78, 0]
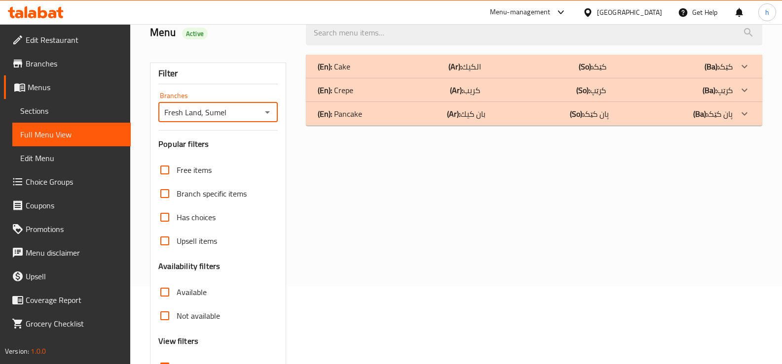
drag, startPoint x: 340, startPoint y: 116, endPoint x: 348, endPoint y: 86, distance: 31.1
click at [340, 72] on p "(En): Pancake" at bounding box center [334, 67] width 33 height 12
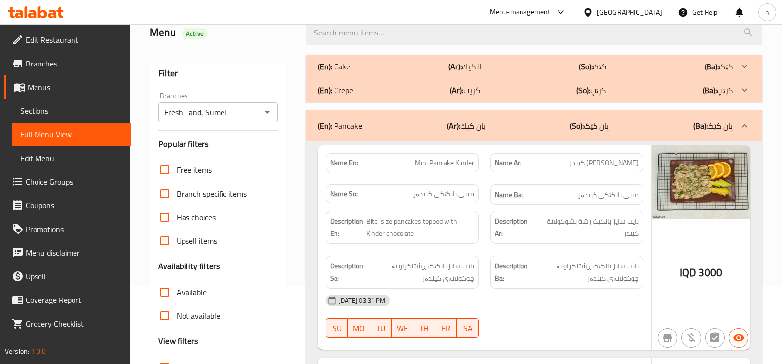
click at [348, 72] on p "(En): Crepe" at bounding box center [334, 67] width 33 height 12
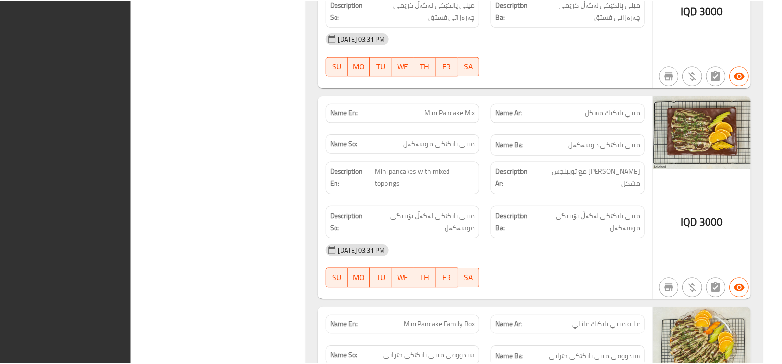
scroll to position [2287, 0]
